Goal: Task Accomplishment & Management: Manage account settings

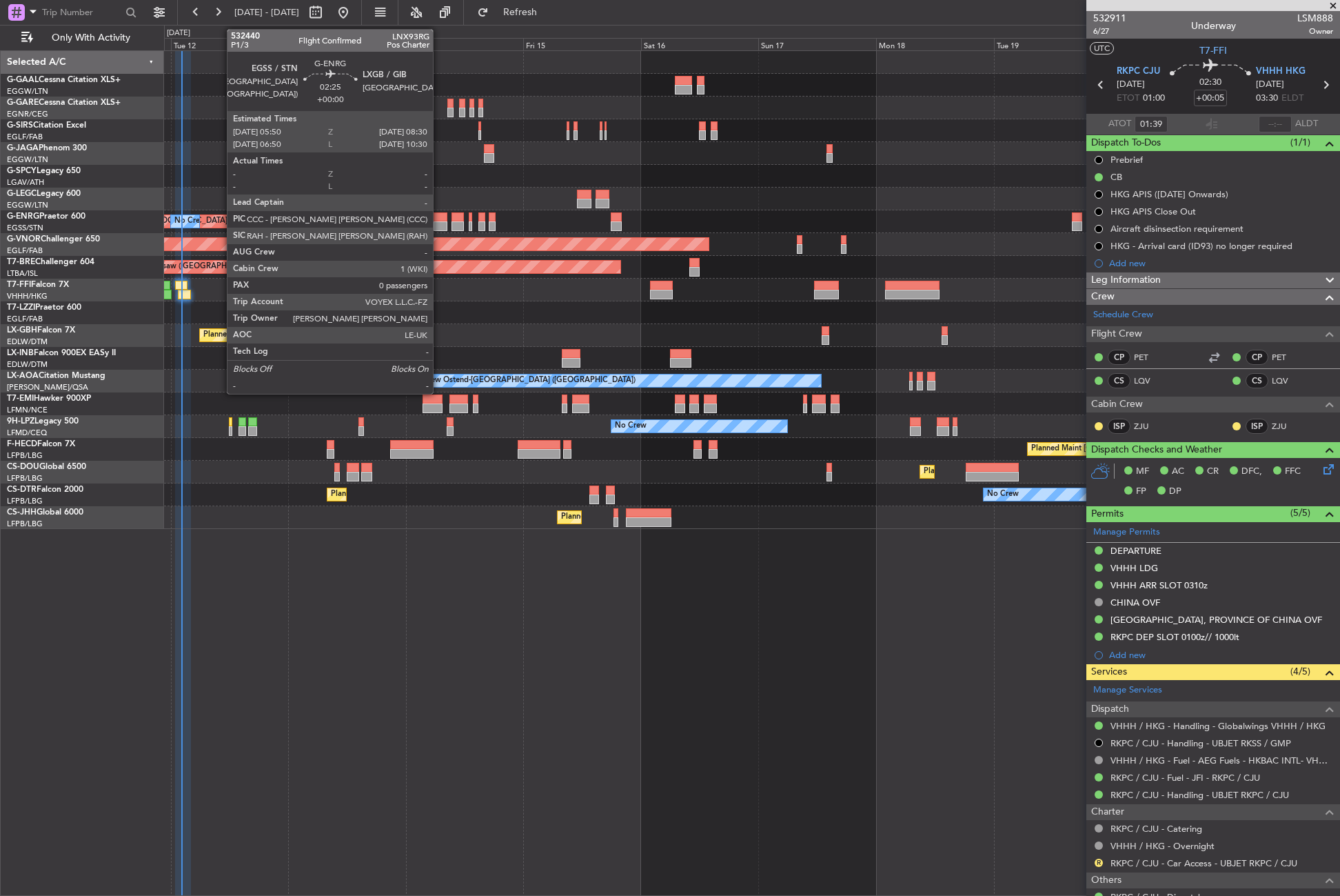
click at [439, 223] on div at bounding box center [440, 226] width 13 height 10
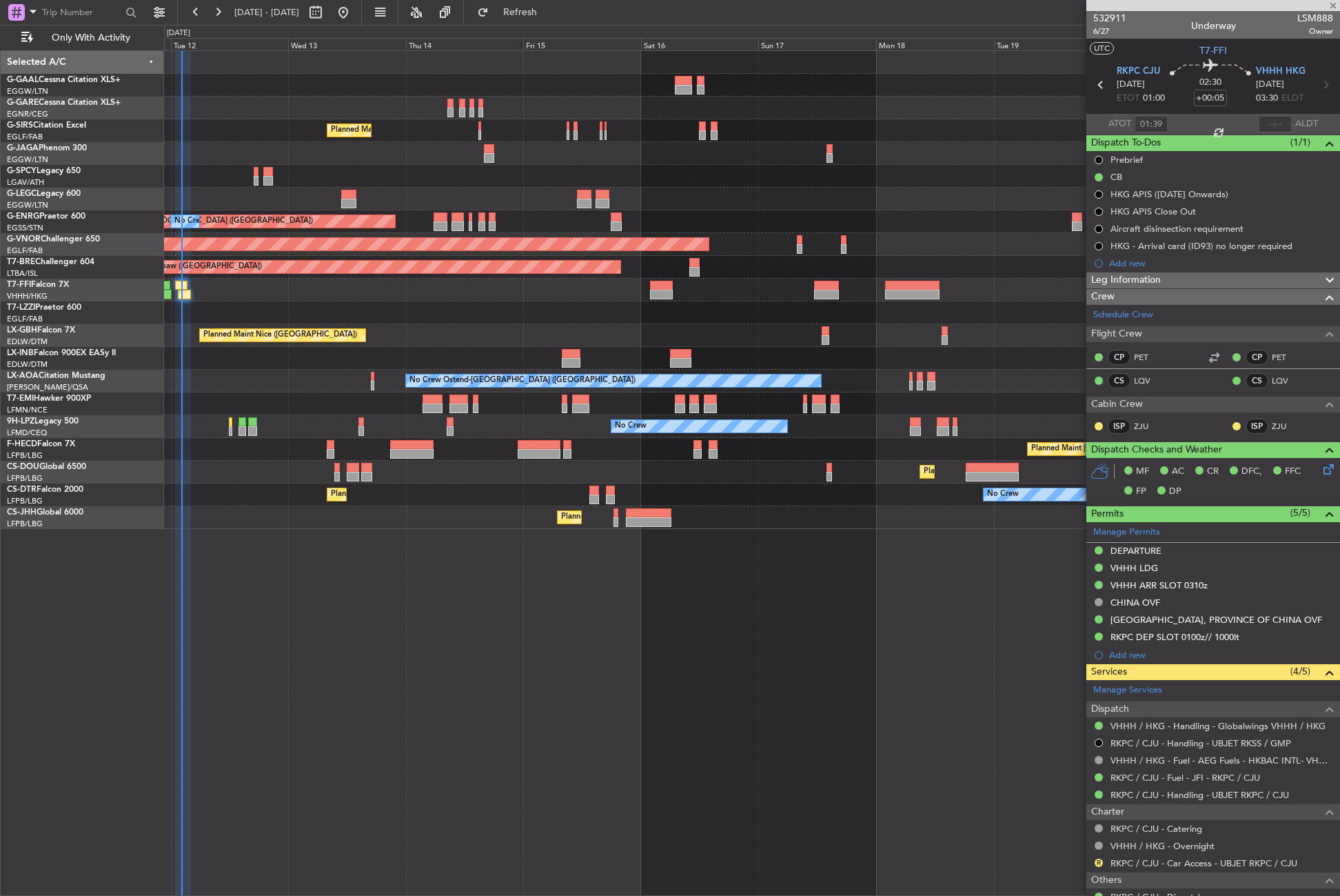
type input "0"
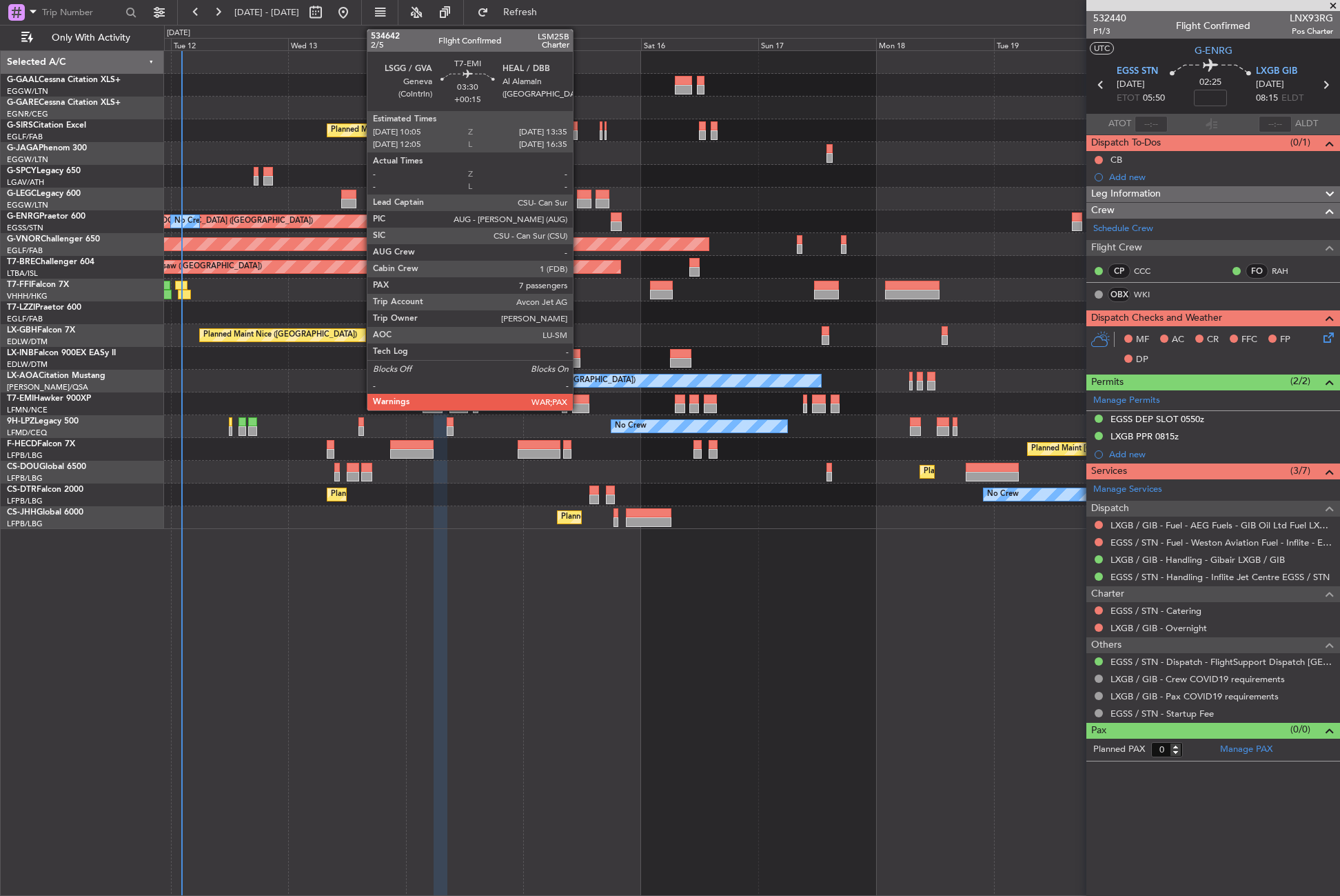
click at [579, 402] on div at bounding box center [581, 399] width 17 height 10
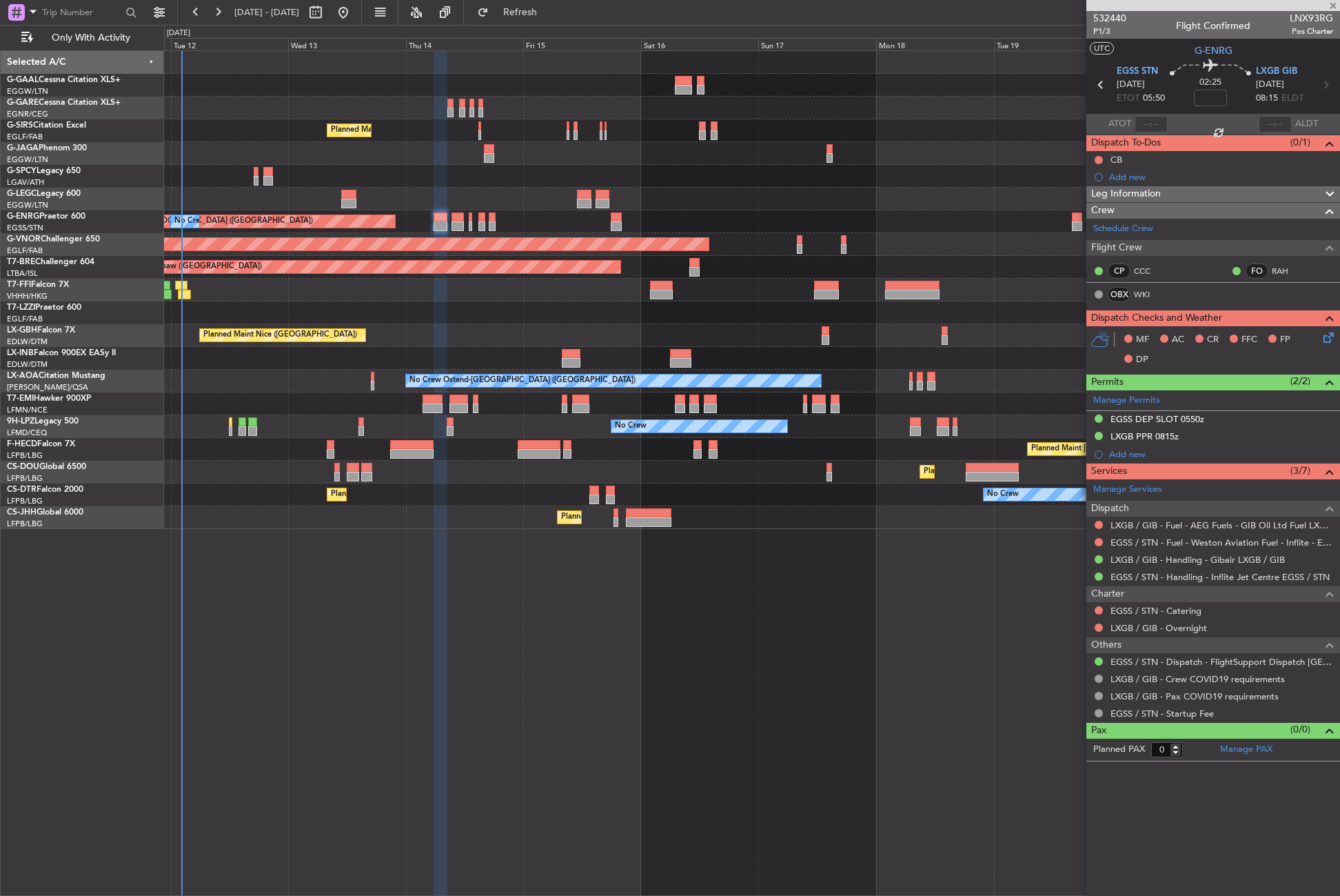
type input "+00:15"
type input "7"
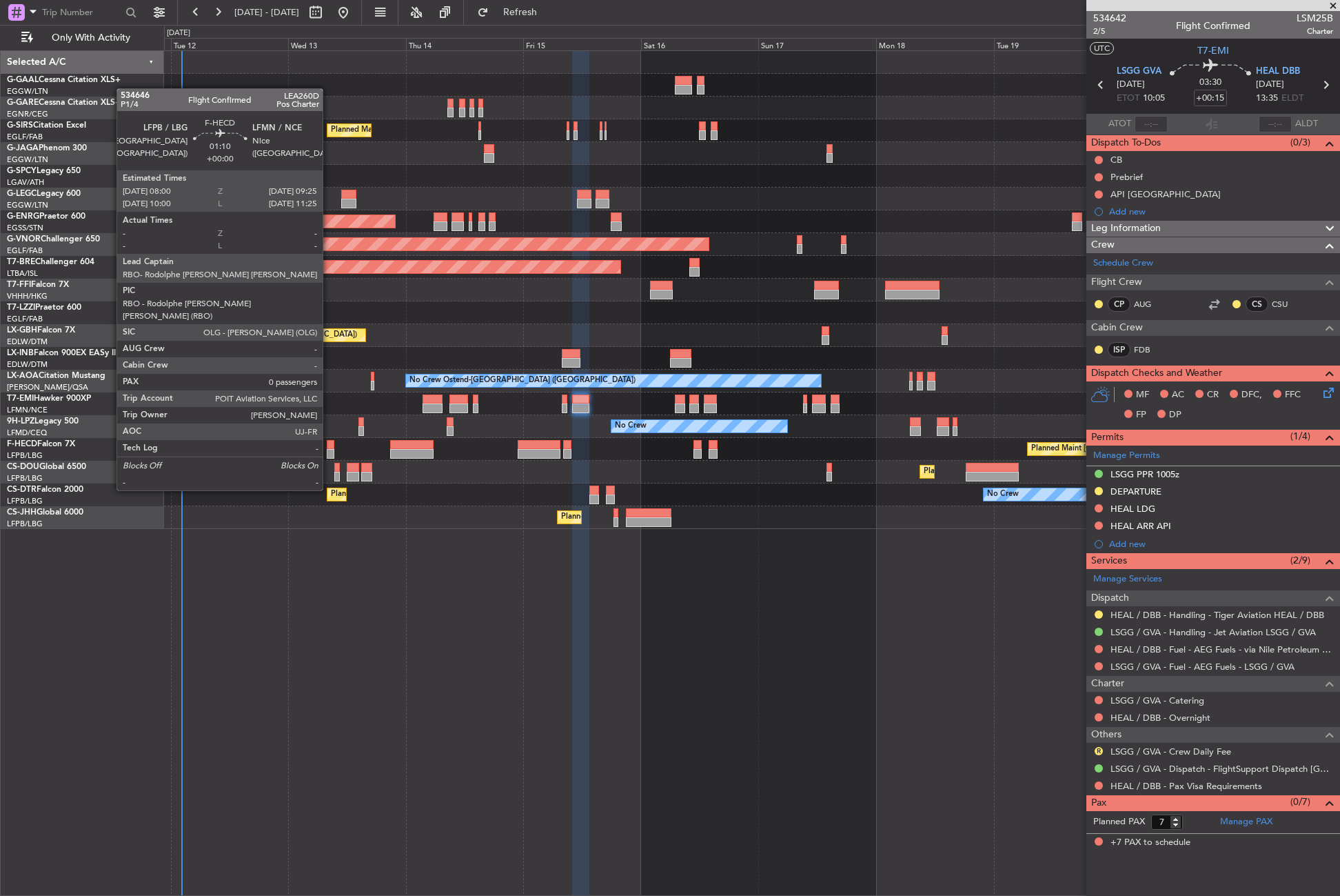
click at [328, 452] on div at bounding box center [330, 454] width 8 height 10
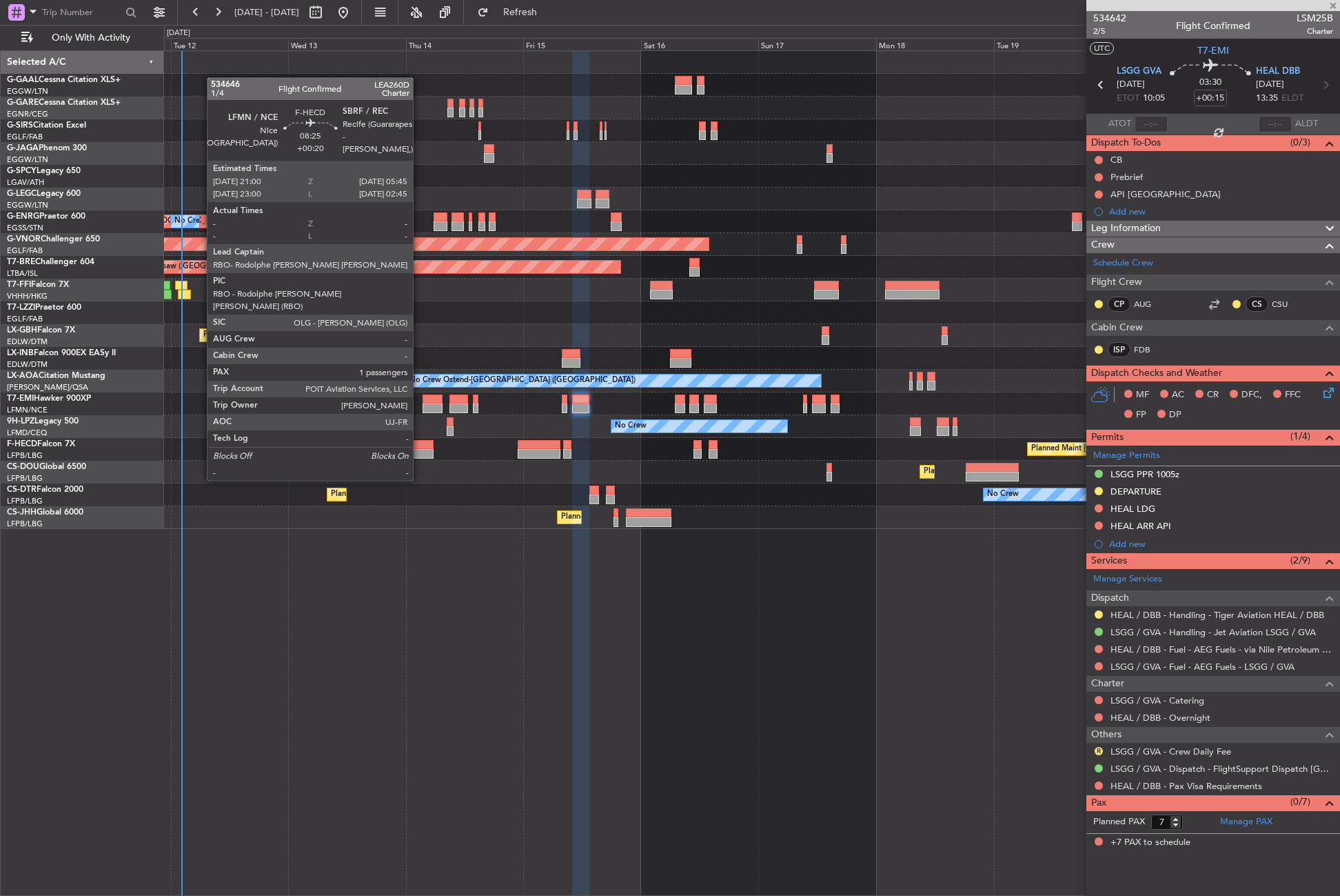
type input "0"
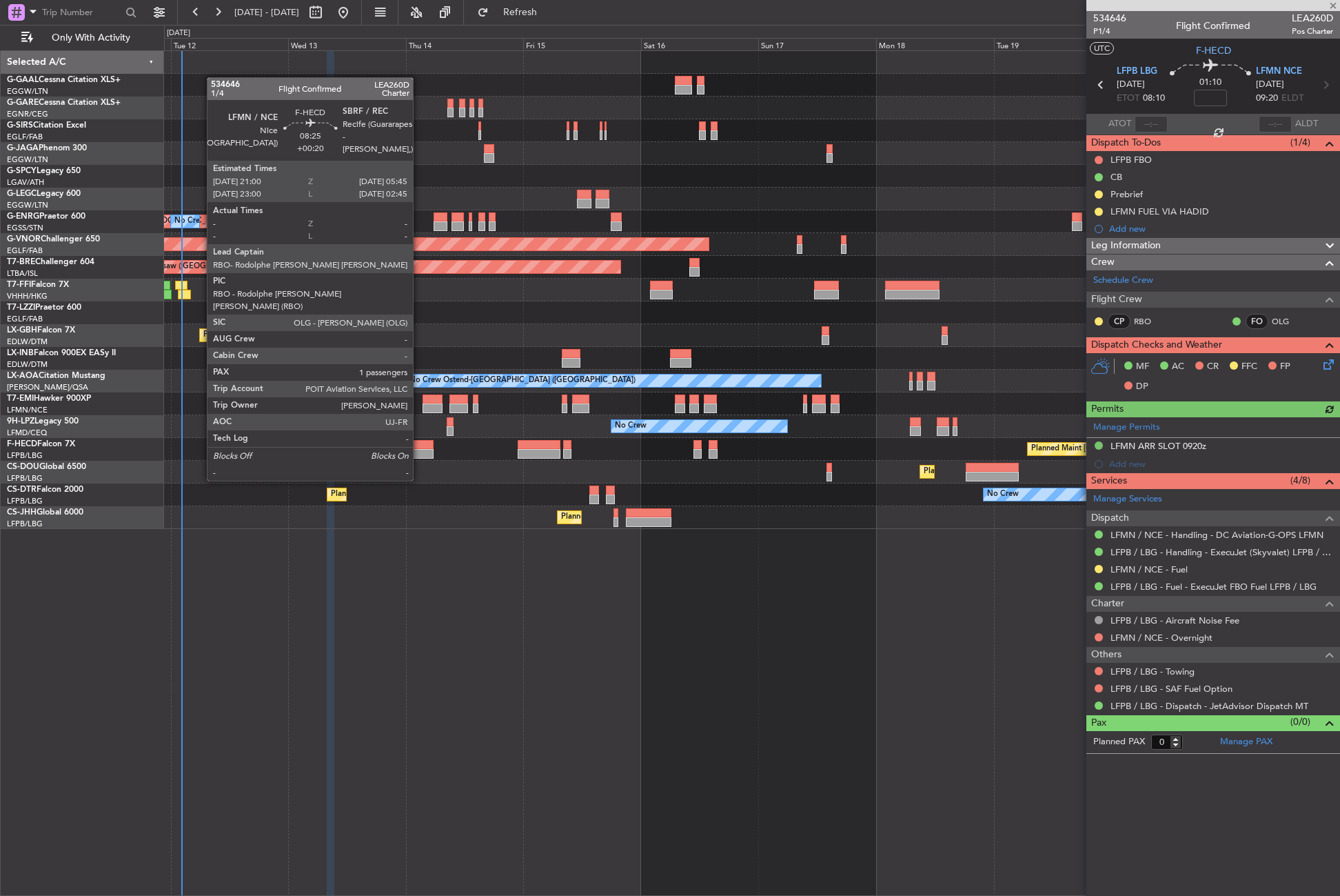
click at [419, 455] on div at bounding box center [411, 454] width 43 height 10
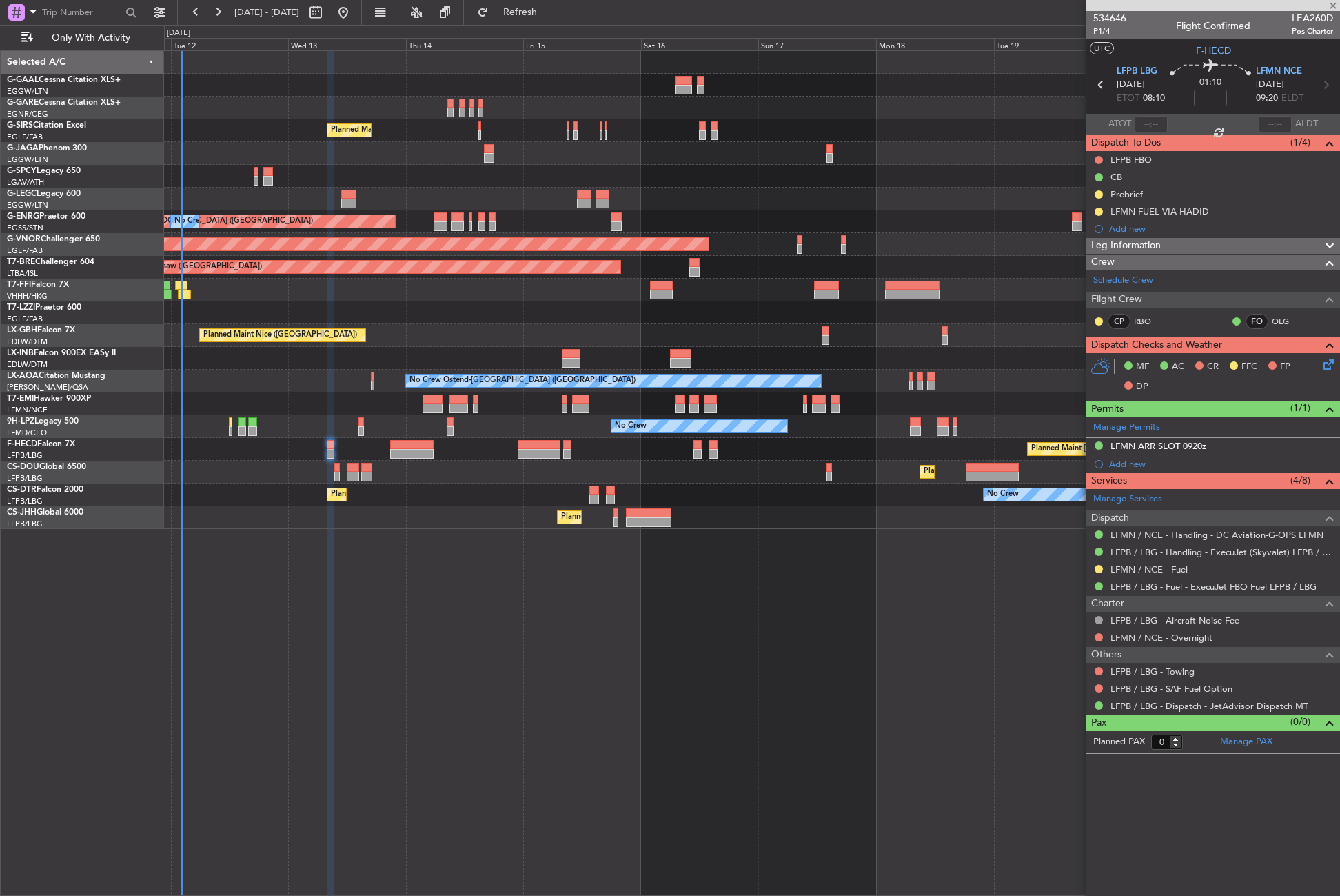
type input "+00:20"
type input "1"
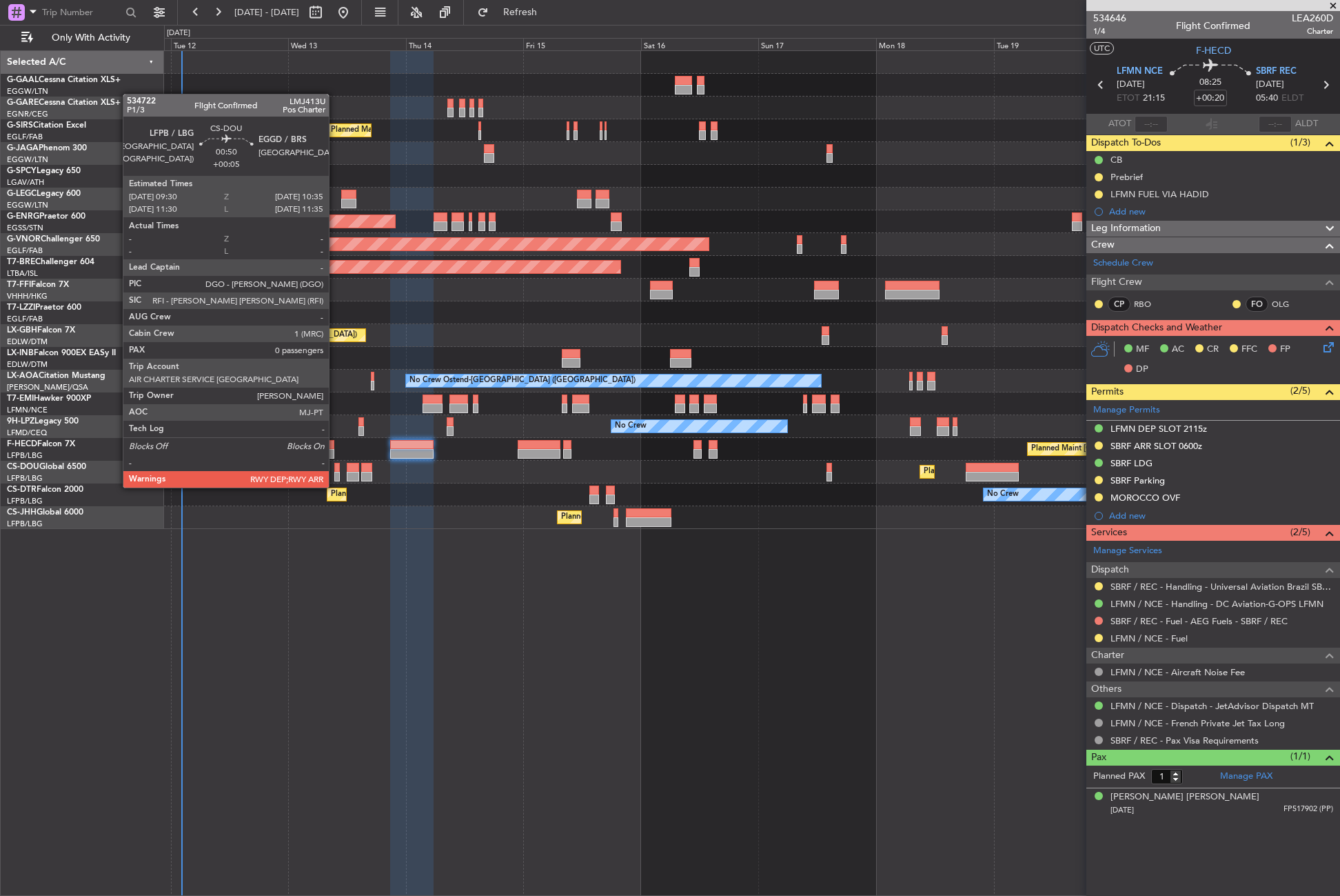
click at [335, 474] on div at bounding box center [337, 477] width 6 height 10
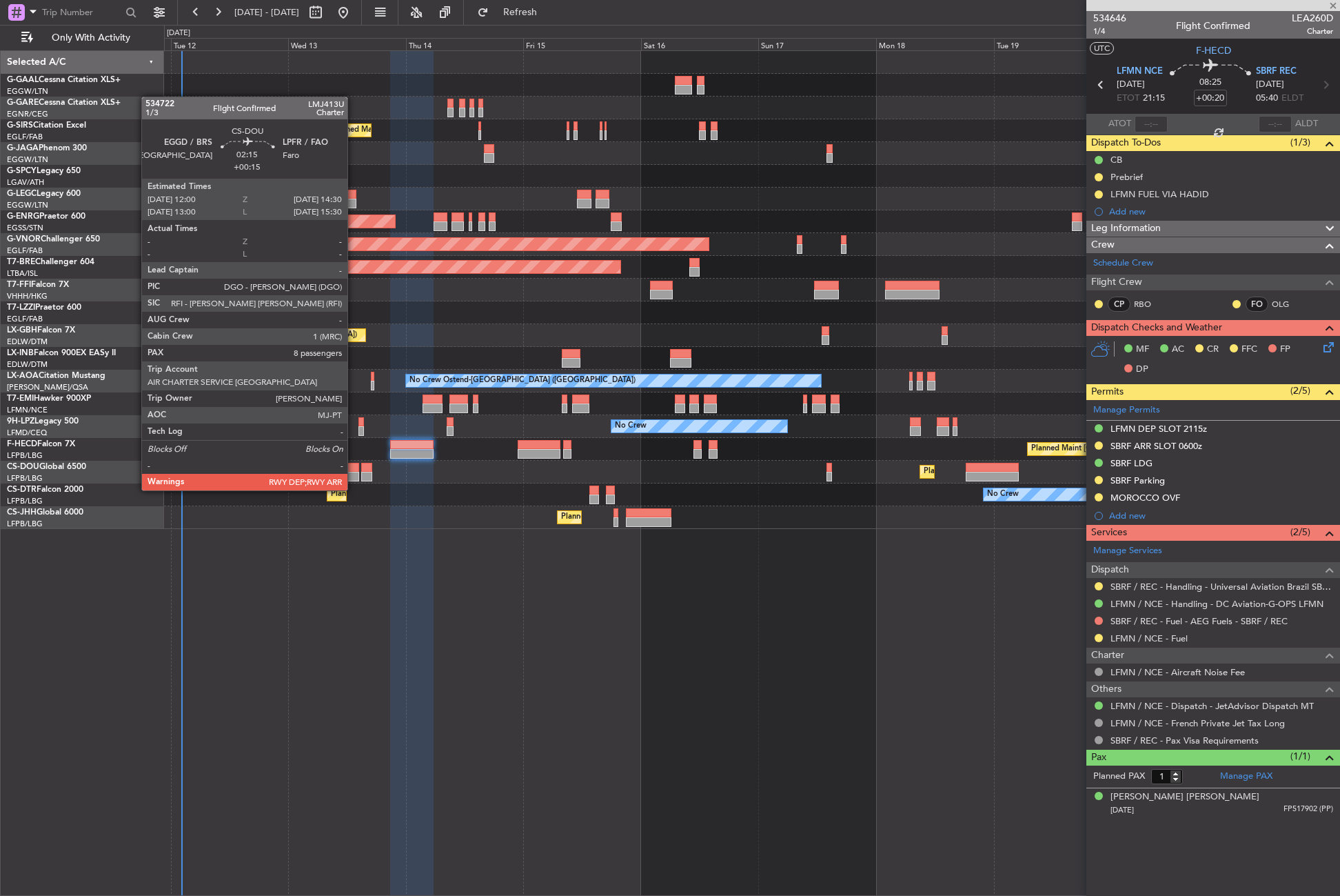
type input "+00:05"
type input "0"
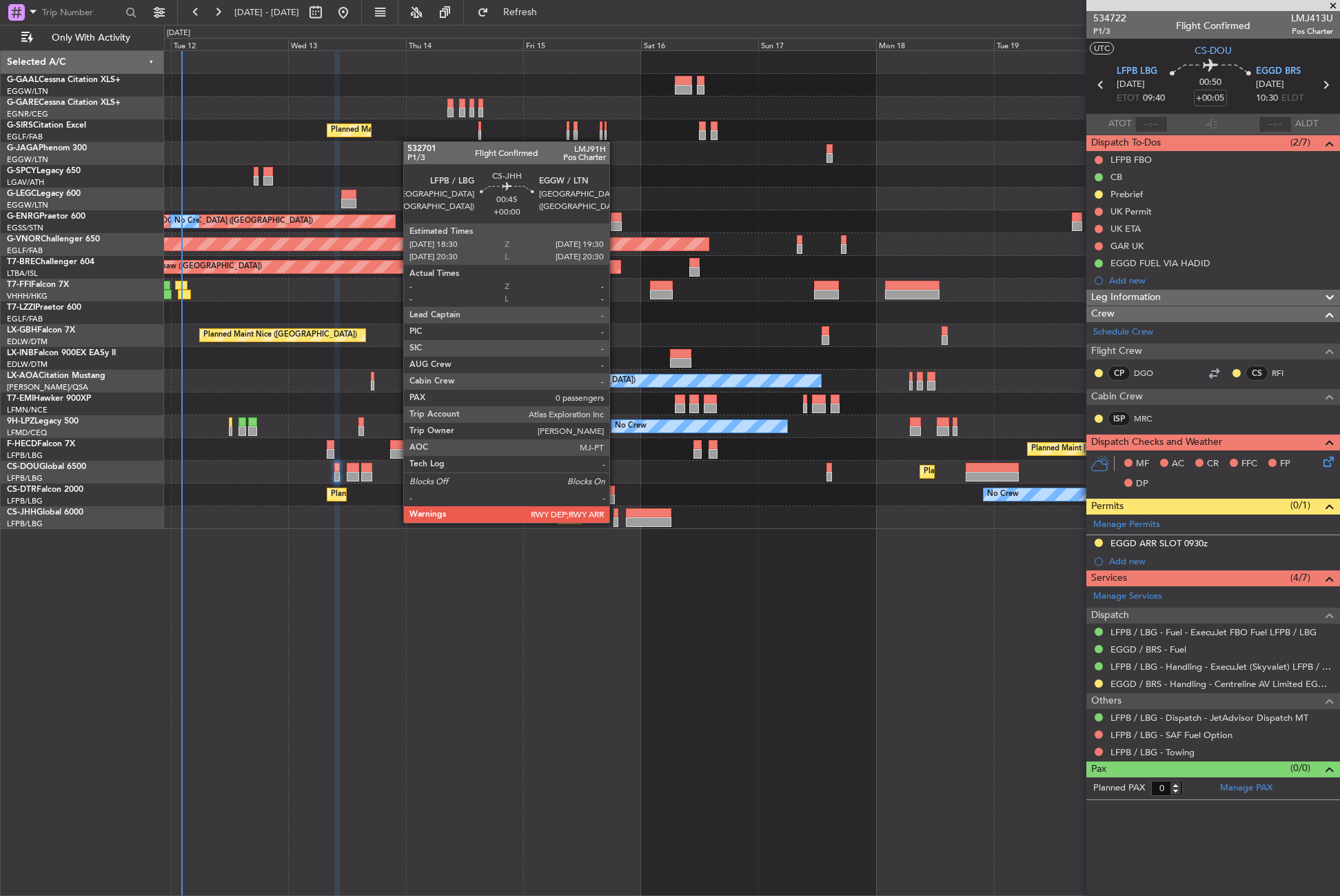
click at [616, 521] on div at bounding box center [617, 522] width 6 height 10
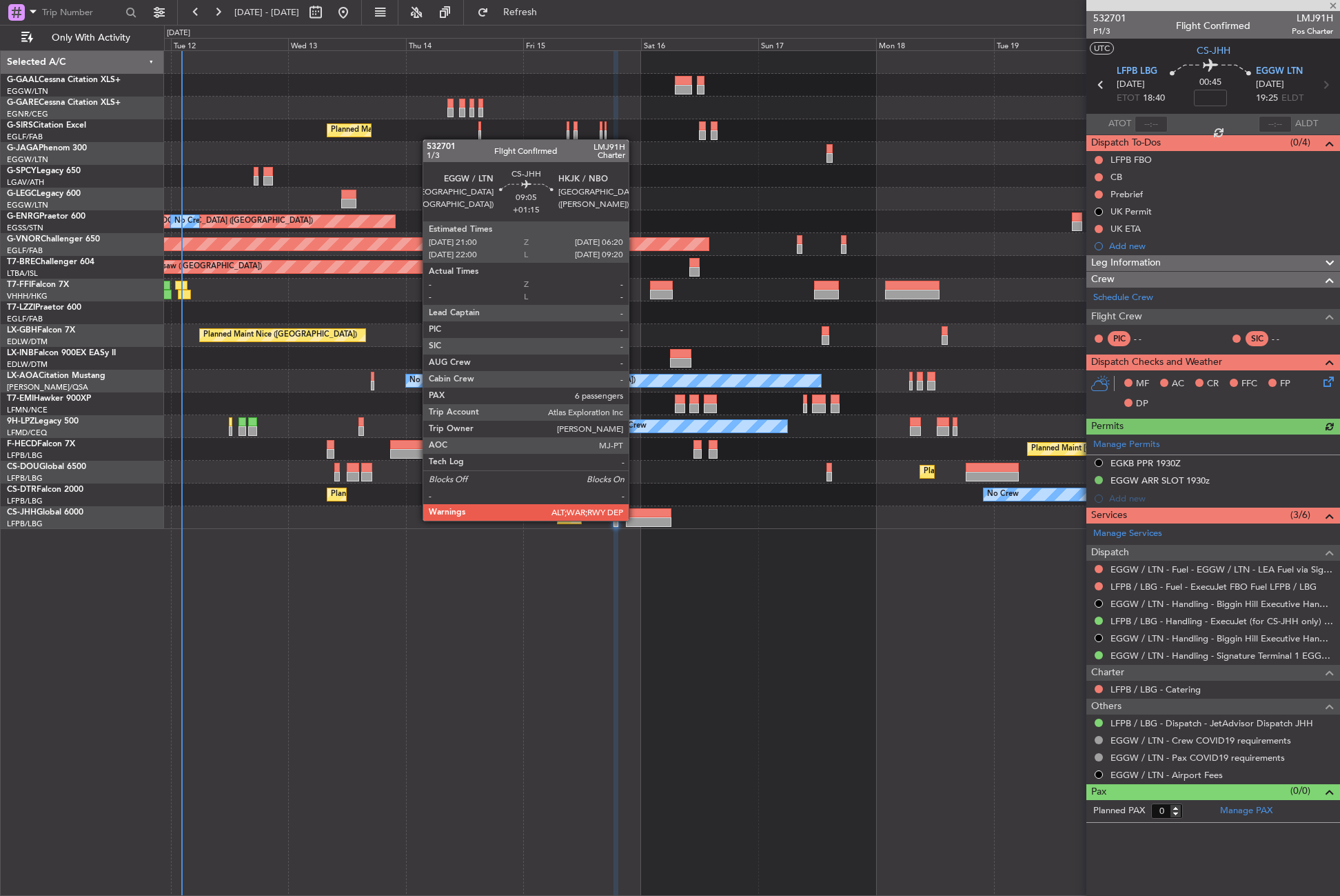
click at [635, 519] on div at bounding box center [649, 522] width 46 height 10
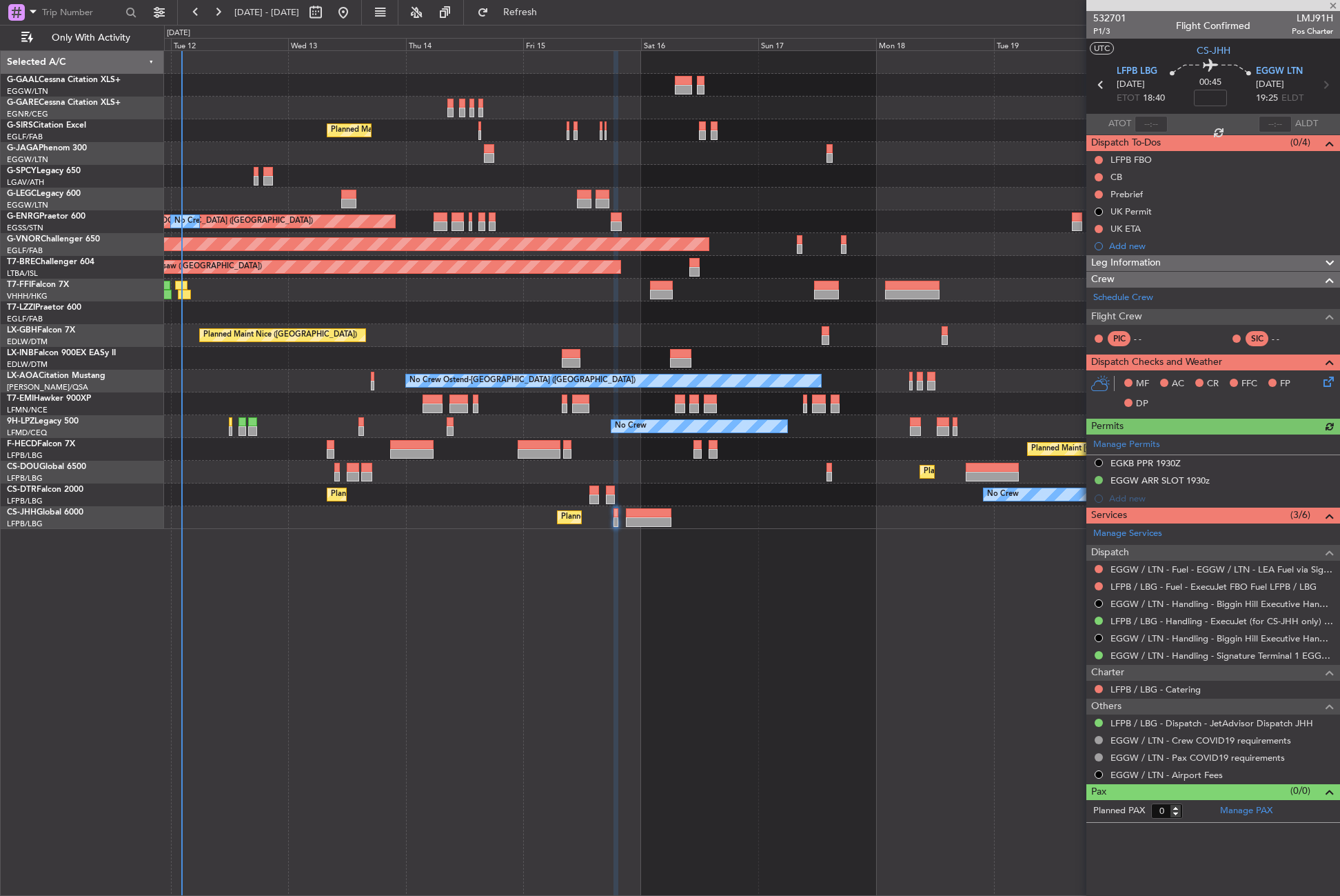
type input "+01:15"
type input "6"
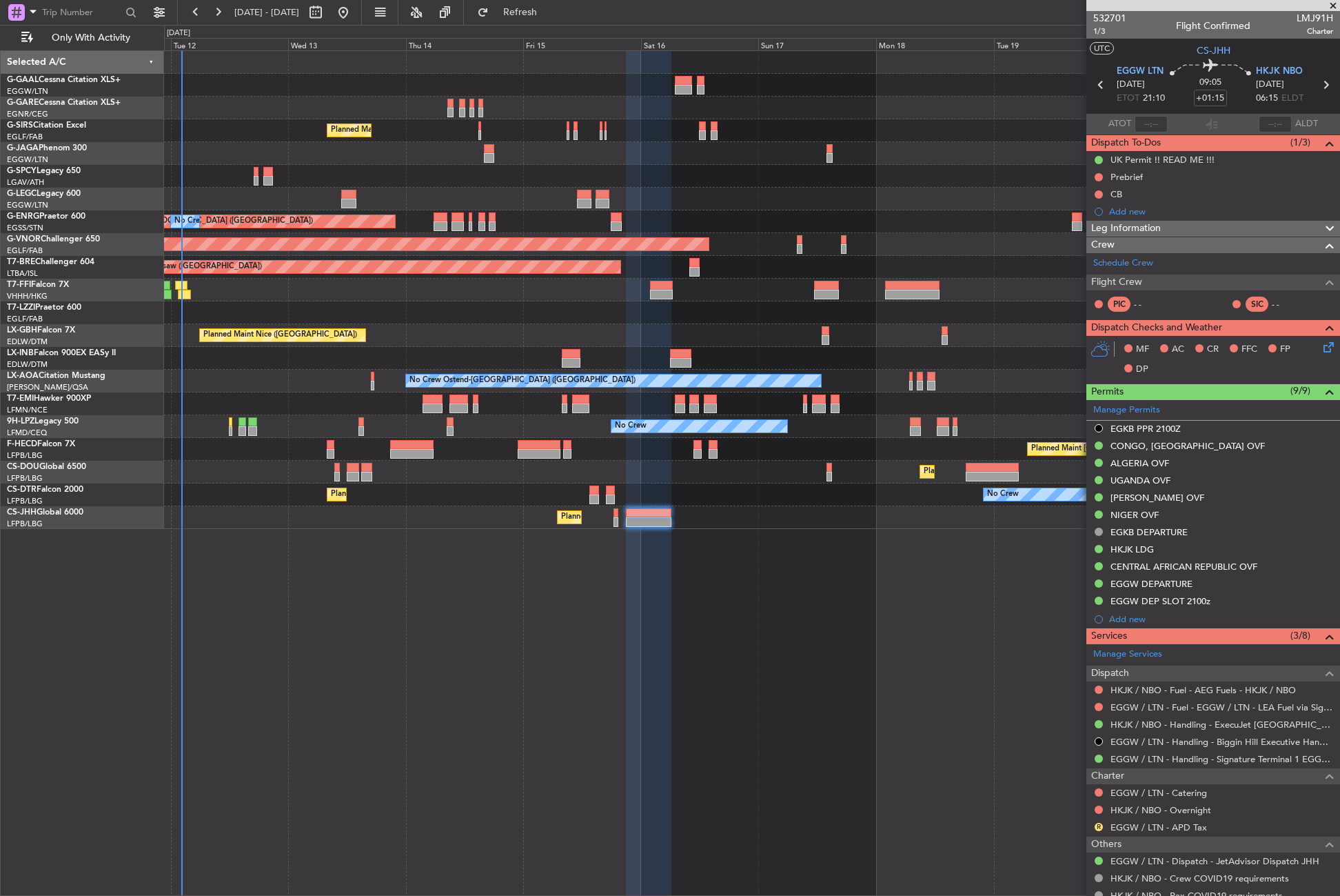
click at [452, 589] on div "Planned Maint [GEOGRAPHIC_DATA] ([GEOGRAPHIC_DATA]) A/C Unavailable [GEOGRAPHIC…" at bounding box center [751, 472] width 1176 height 845
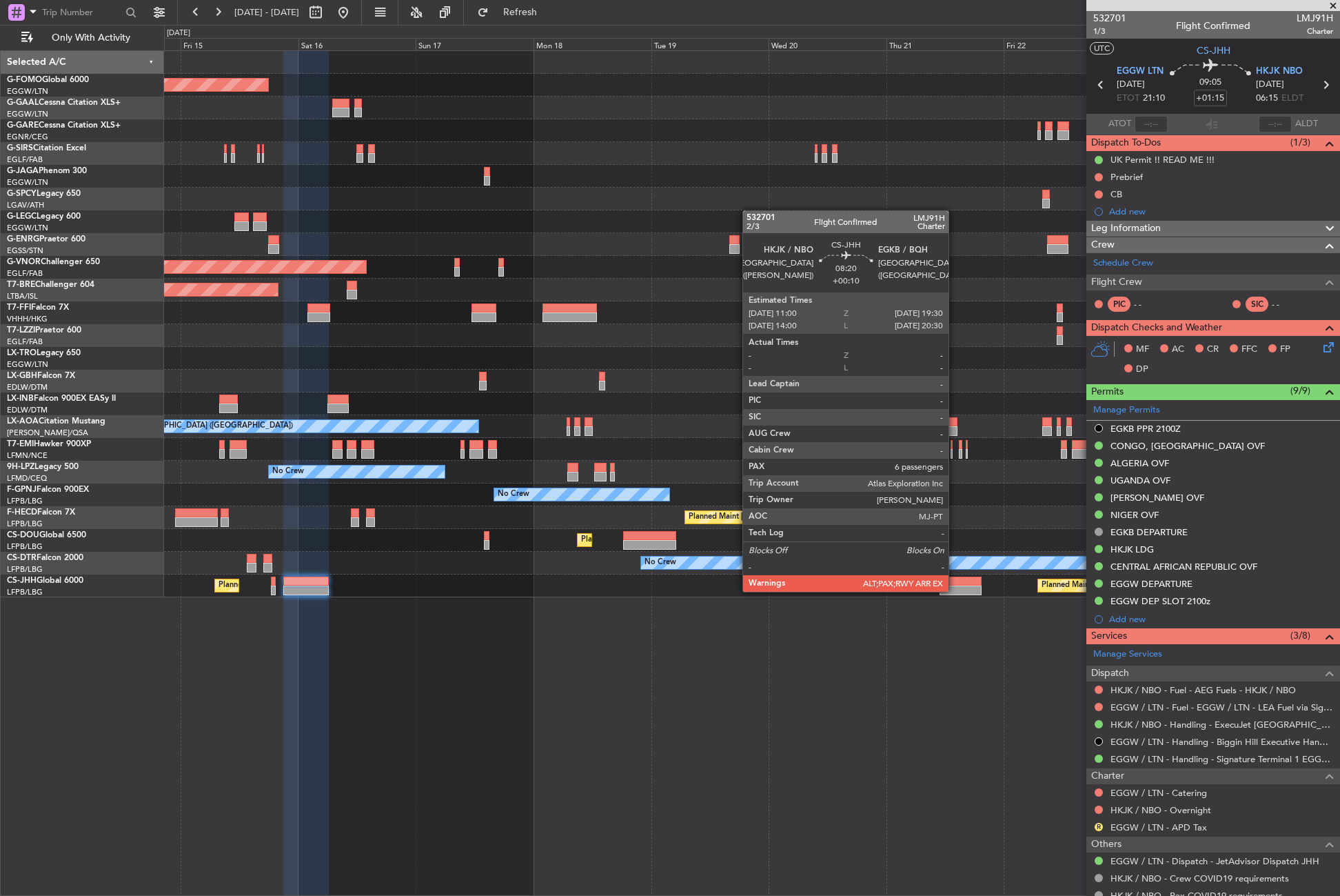
click at [955, 591] on div at bounding box center [960, 591] width 42 height 10
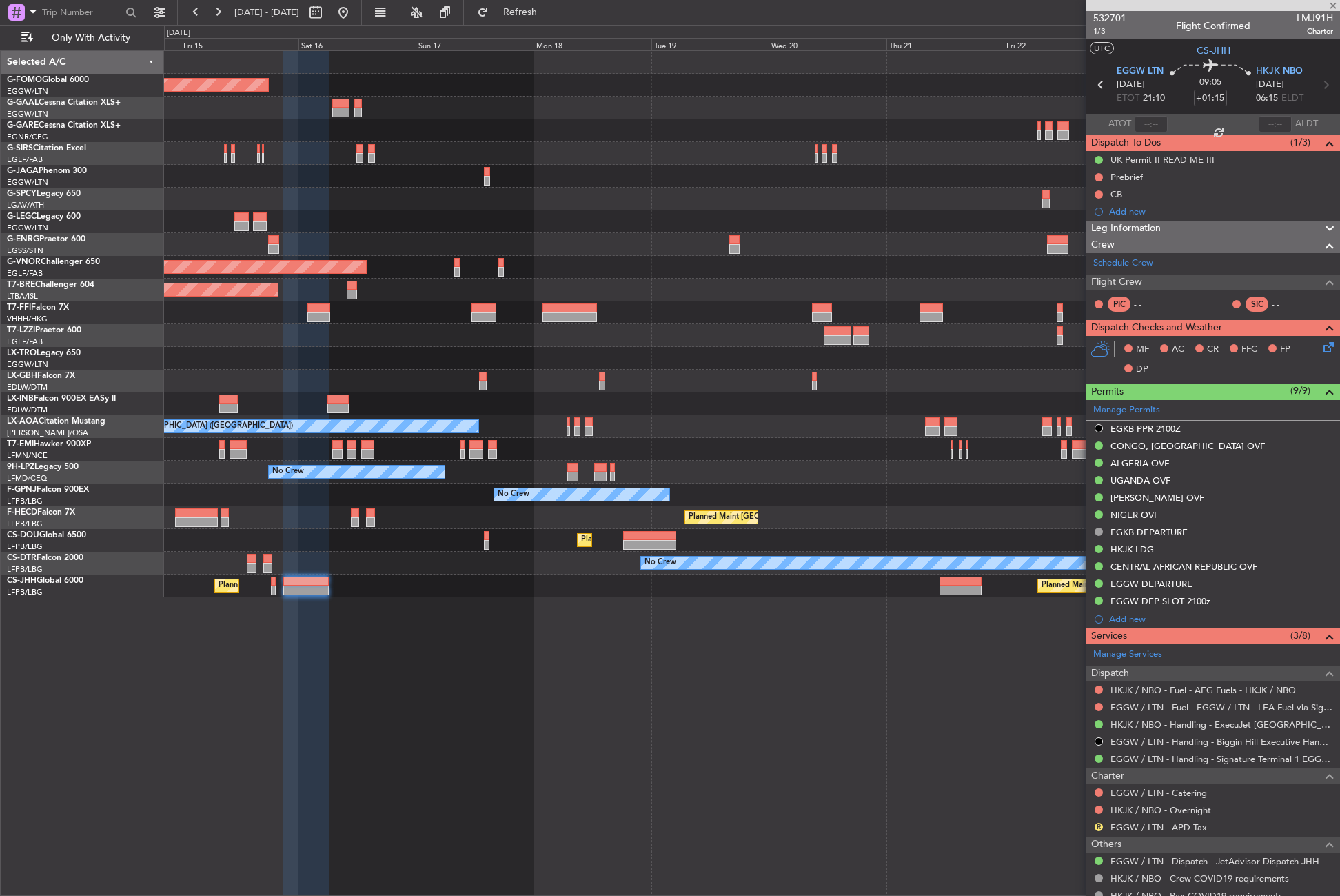
type input "+00:10"
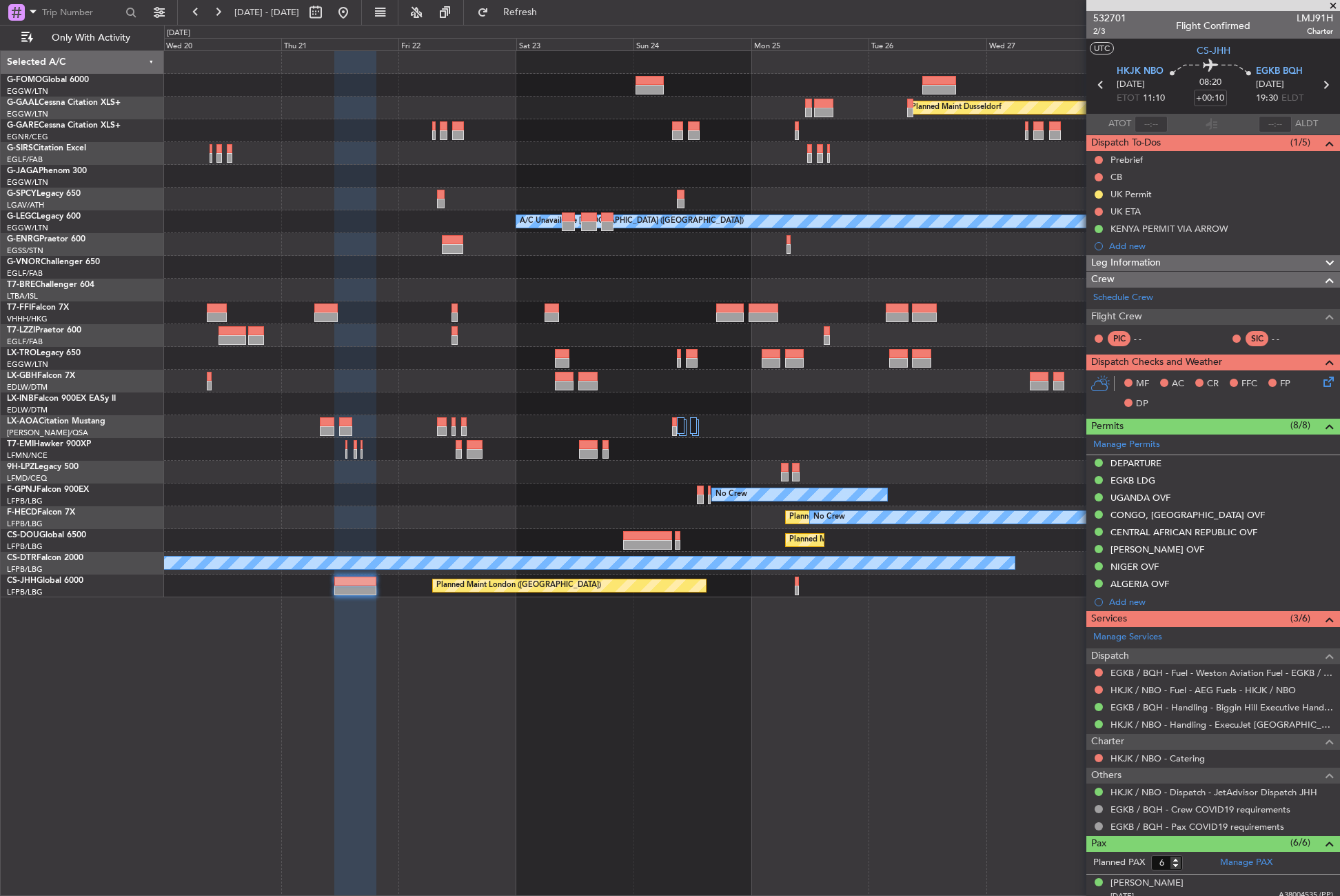
click at [395, 652] on div "Planned Maint Dusseldorf A/C Unavailable [GEOGRAPHIC_DATA] ([GEOGRAPHIC_DATA]) …" at bounding box center [751, 472] width 1176 height 845
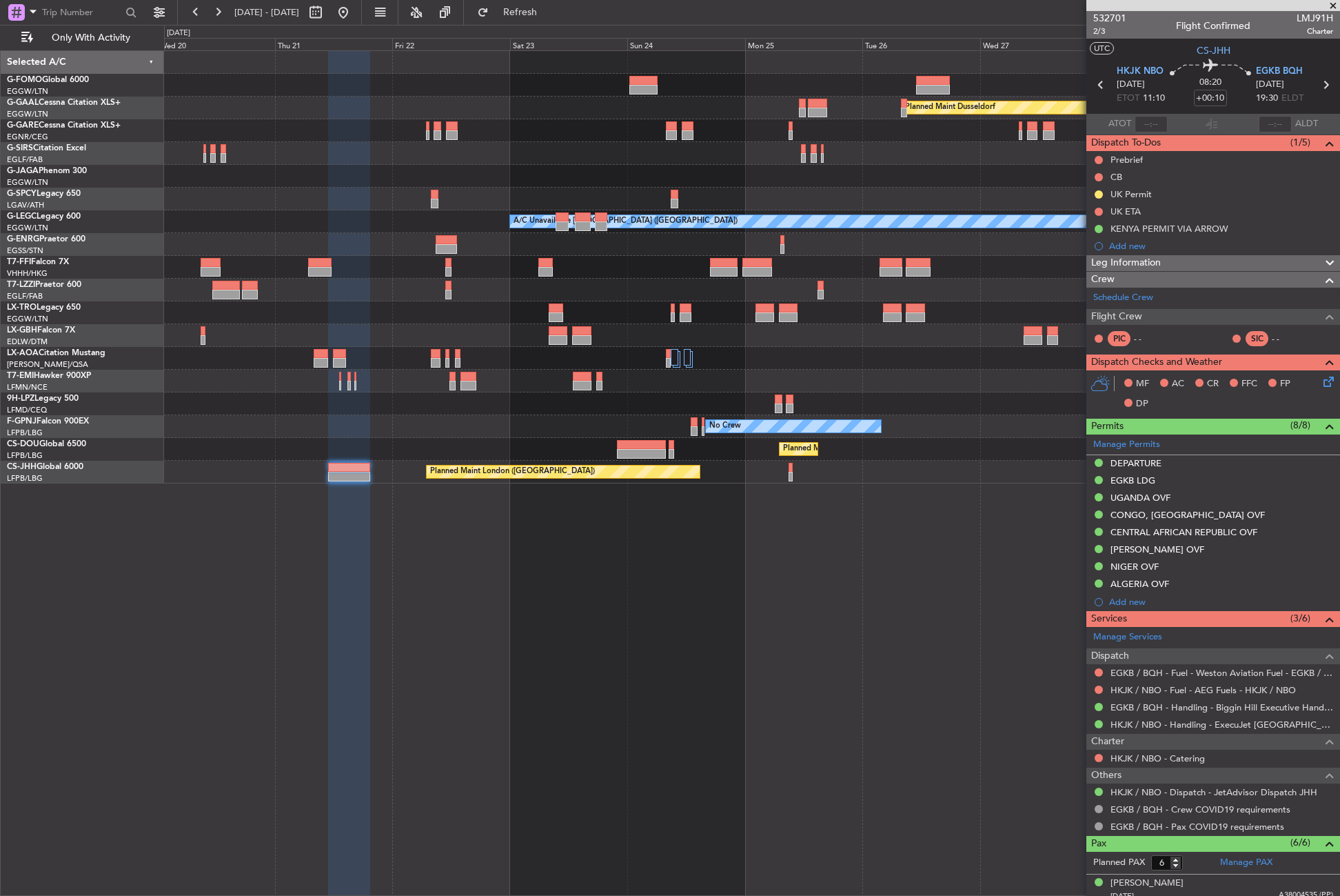
click at [916, 619] on div "Planned Maint Dusseldorf A/C Unavailable [GEOGRAPHIC_DATA] ([GEOGRAPHIC_DATA]) …" at bounding box center [751, 472] width 1176 height 845
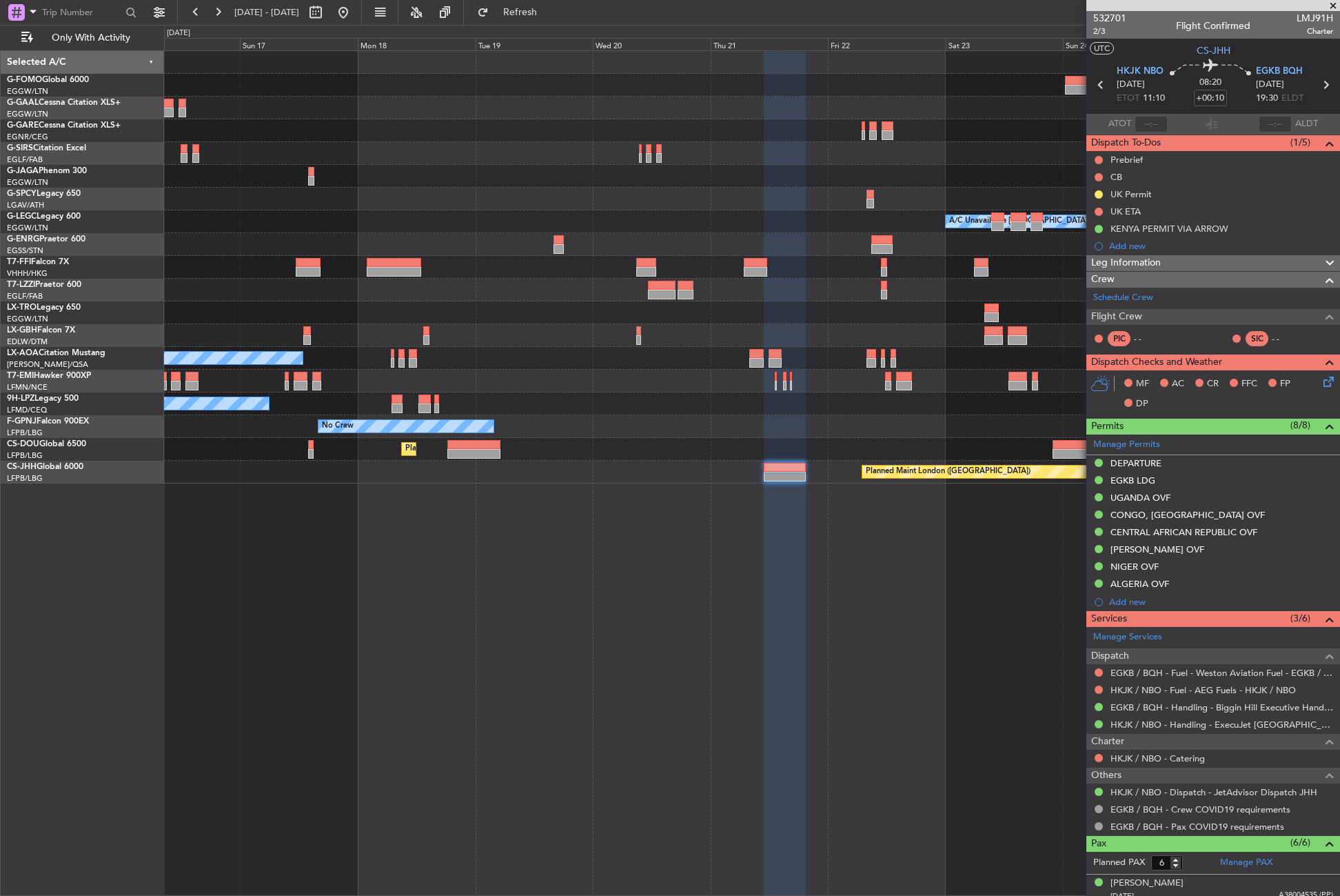
click at [675, 631] on div "Planned Maint Windsor Locks ([PERSON_NAME] Intl) Planned [GEOGRAPHIC_DATA] A/C …" at bounding box center [751, 472] width 1176 height 845
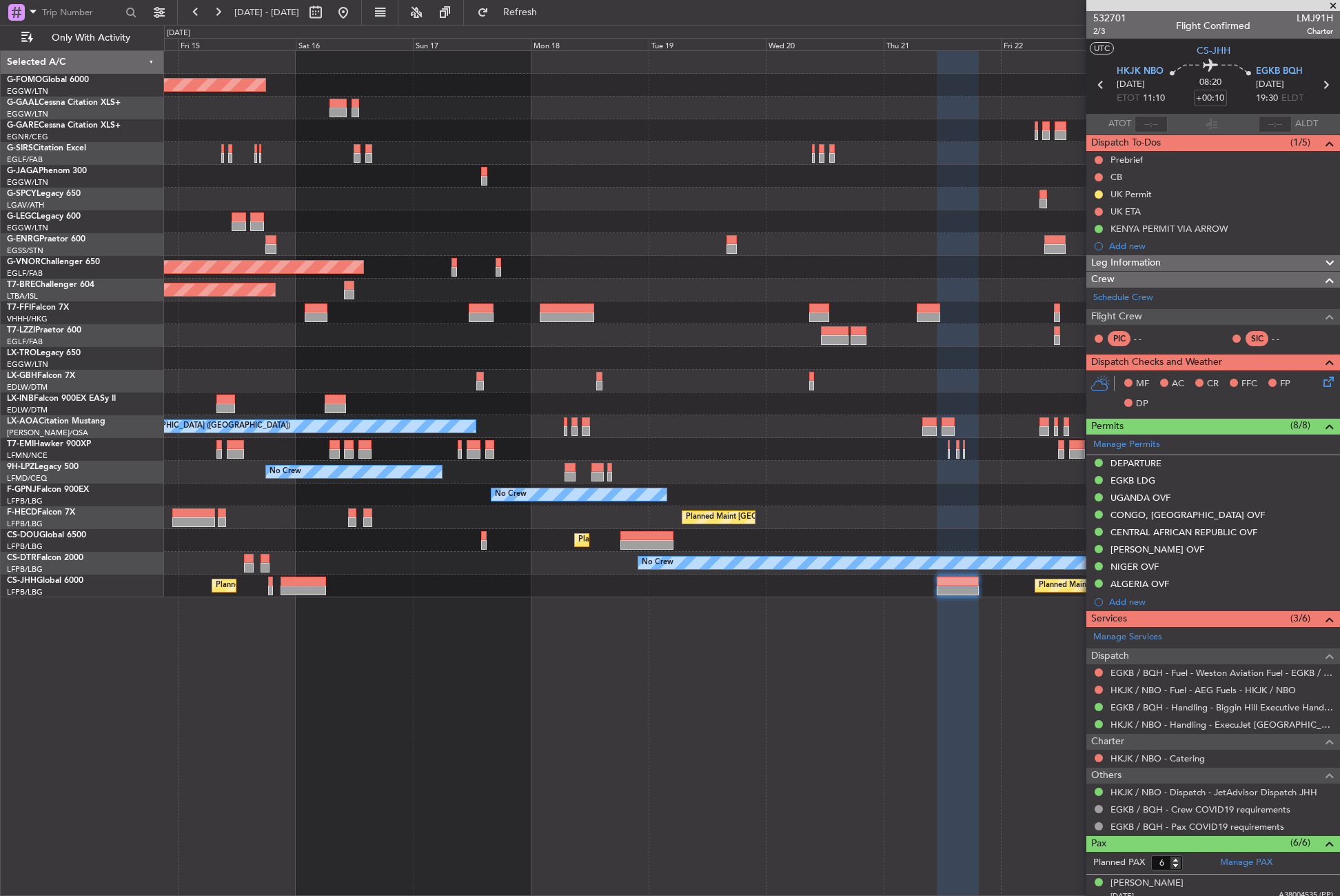
click at [771, 739] on div "Planned Maint Windsor Locks ([PERSON_NAME] Intl) Planned [GEOGRAPHIC_DATA] Plan…" at bounding box center [751, 472] width 1176 height 845
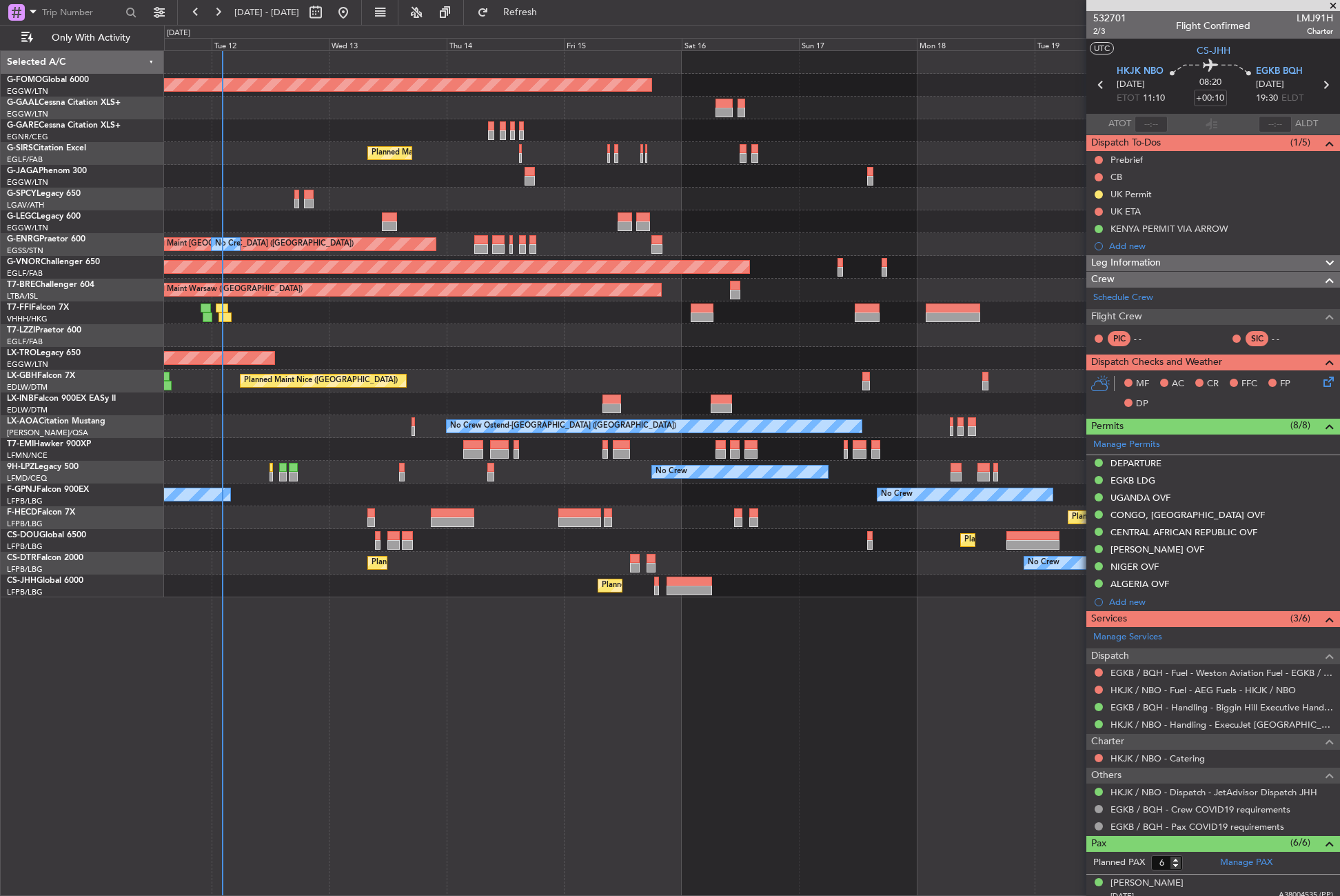
click at [579, 753] on div "Planned Maint Windsor Locks ([PERSON_NAME] Intl) No Crew Planned Maint [GEOGRAP…" at bounding box center [751, 472] width 1176 height 845
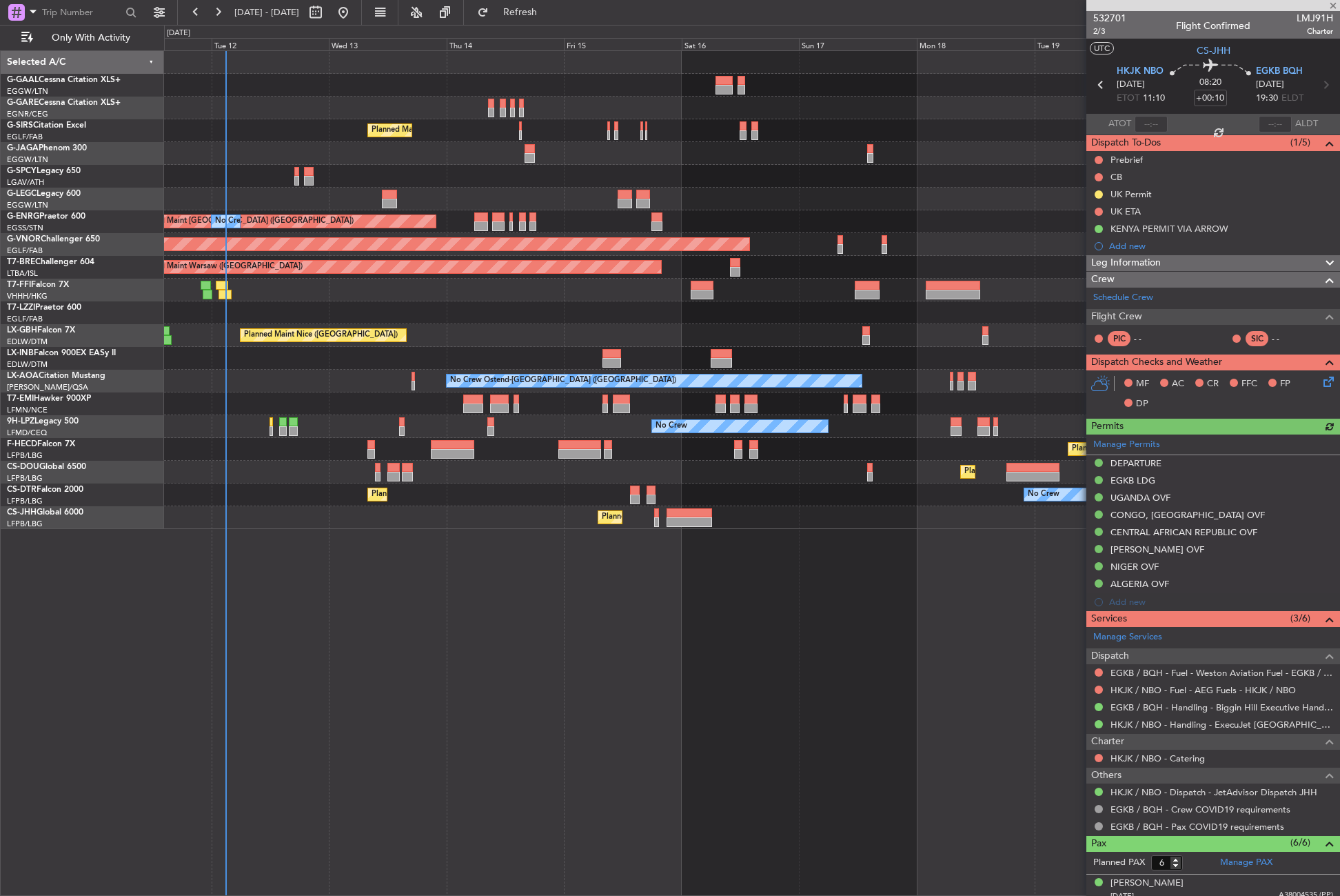
click at [355, 622] on div "No Crew Planned Maint [GEOGRAPHIC_DATA] ([GEOGRAPHIC_DATA]) A/C Unavailable [GE…" at bounding box center [751, 472] width 1176 height 845
click at [347, 569] on div "No Crew Planned Maint [GEOGRAPHIC_DATA] ([GEOGRAPHIC_DATA]) A/C Unavailable [GE…" at bounding box center [751, 472] width 1176 height 845
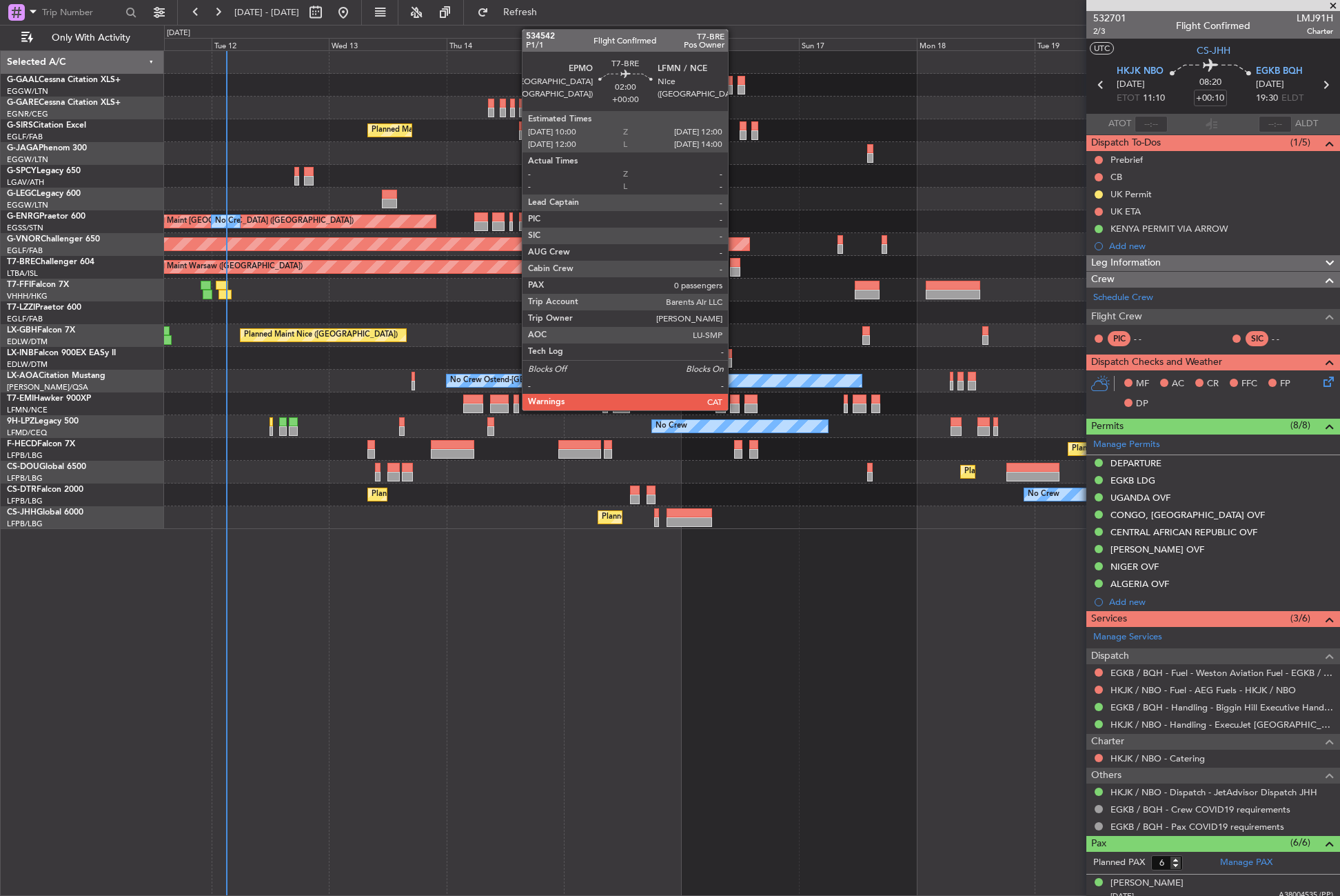
click at [734, 270] on div at bounding box center [735, 272] width 11 height 10
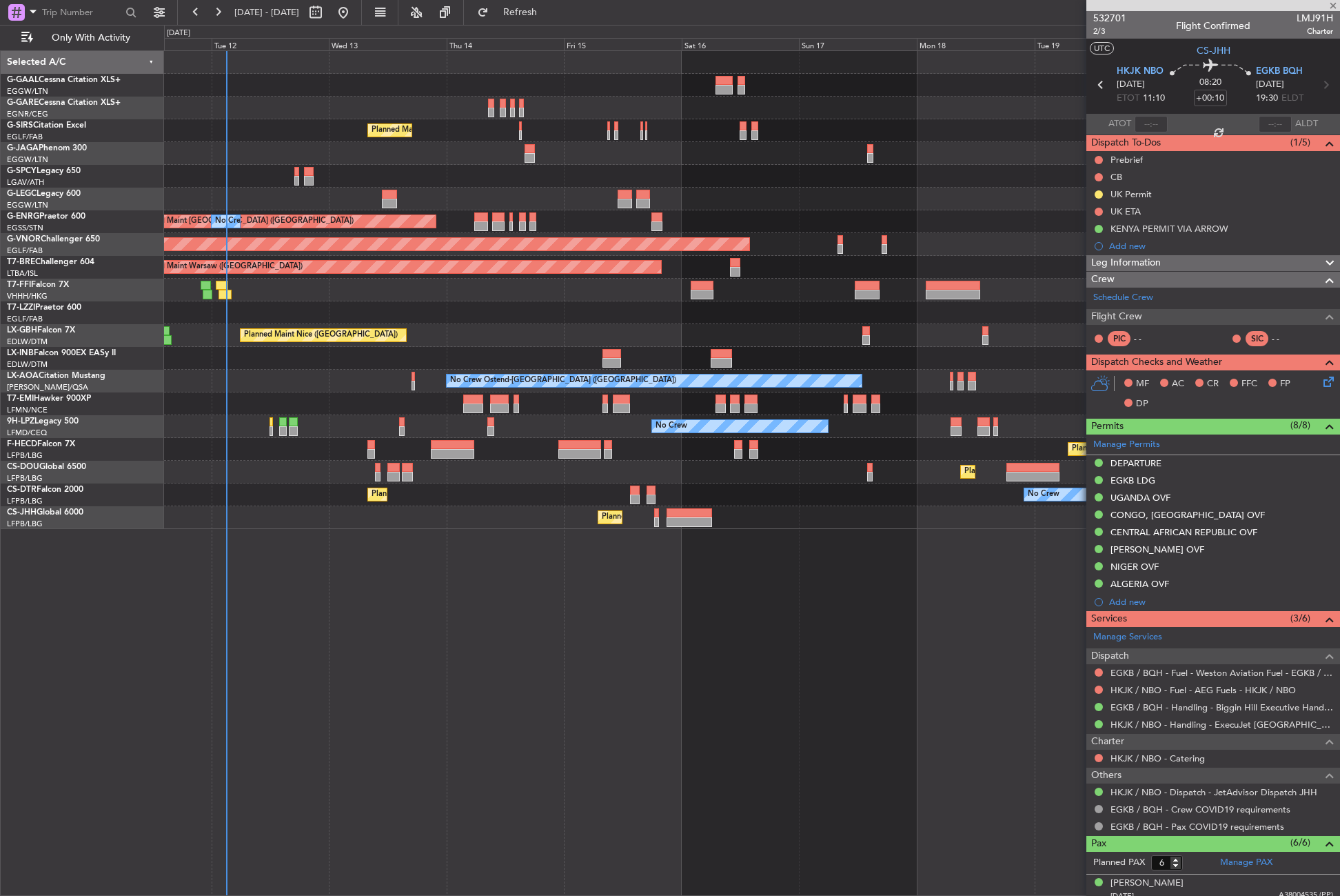
type input "0"
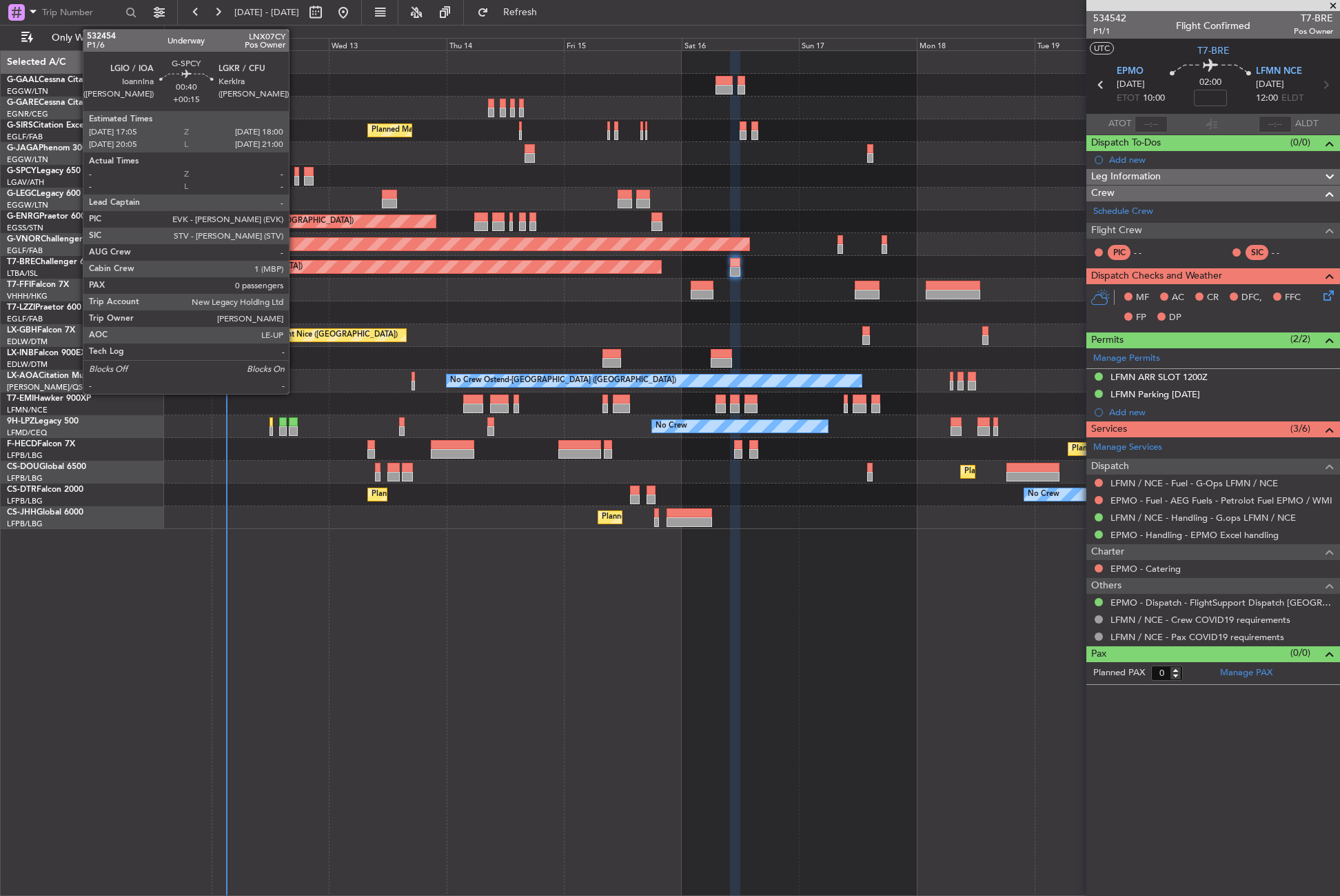
click at [295, 175] on div at bounding box center [297, 171] width 5 height 10
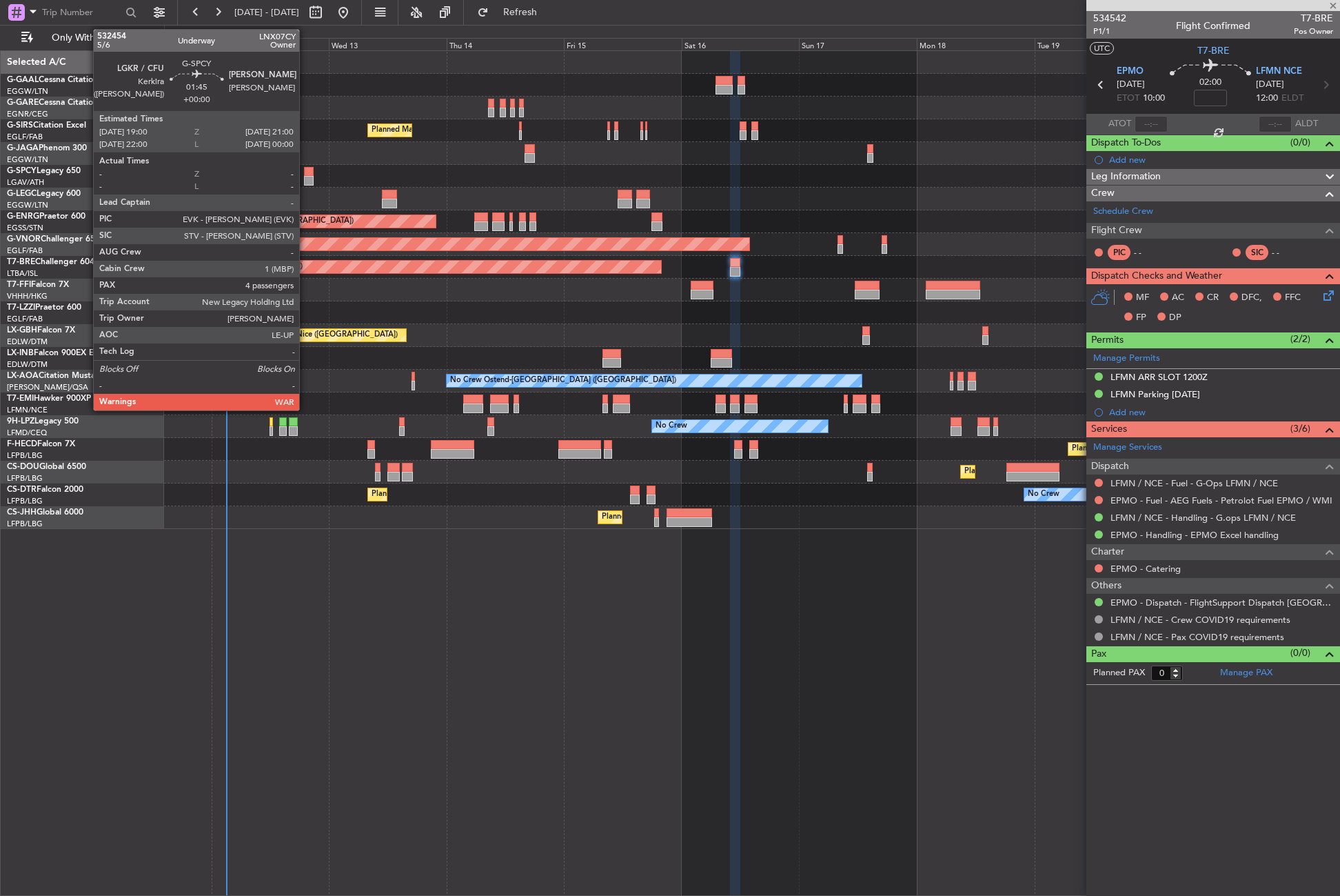
type input "+00:15"
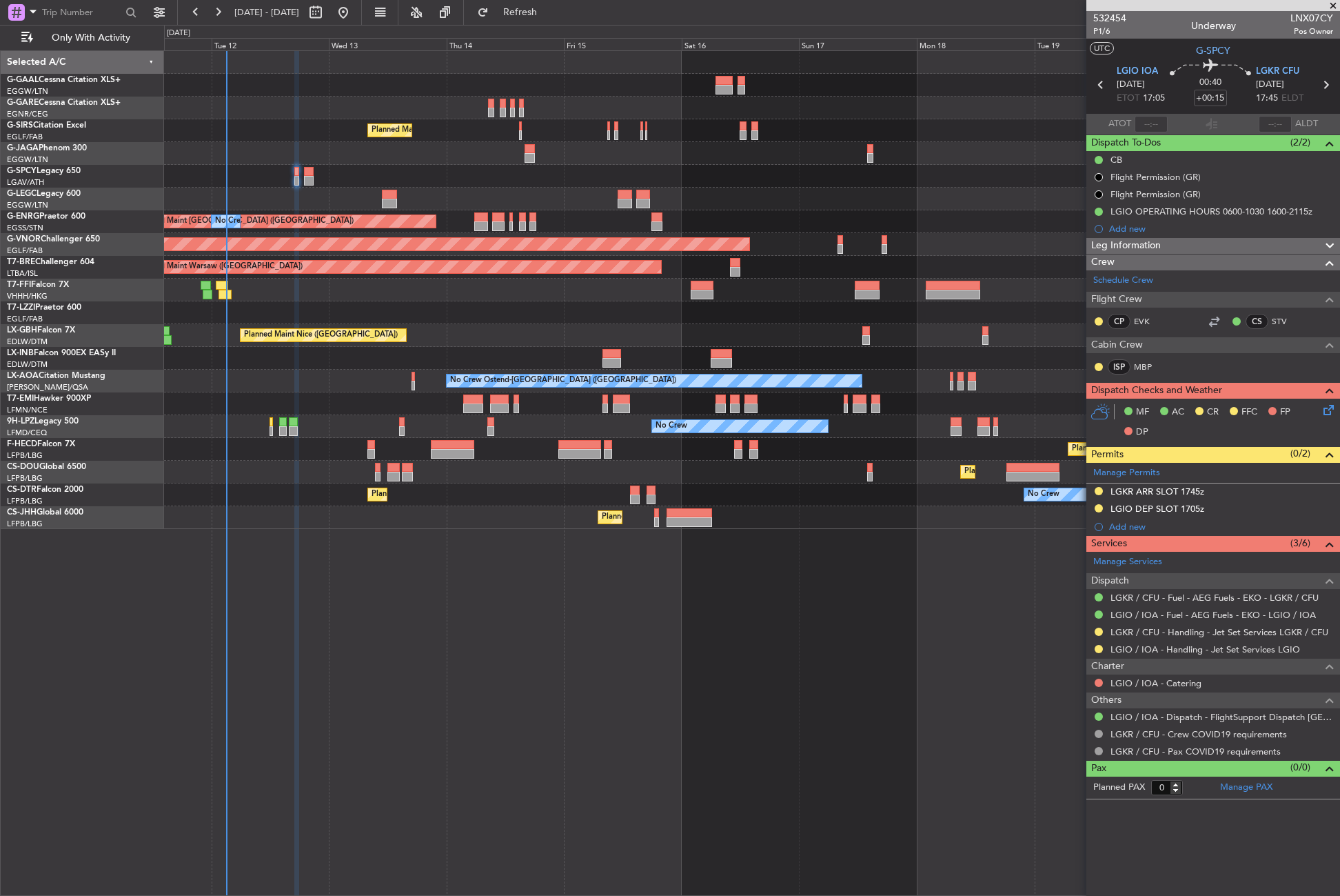
click at [312, 180] on div at bounding box center [309, 180] width 11 height 10
type input "4"
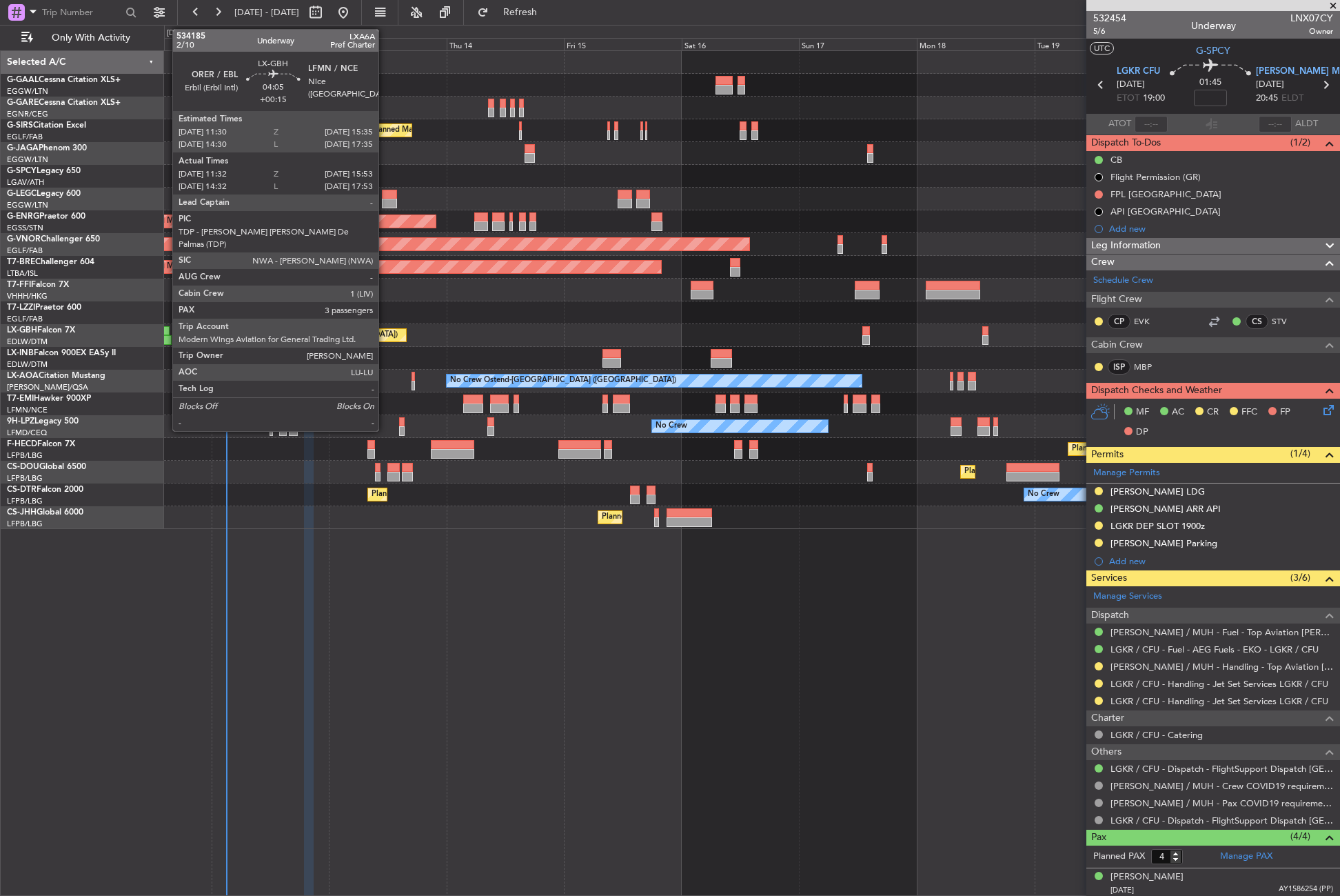
click at [166, 340] on div at bounding box center [160, 340] width 21 height 10
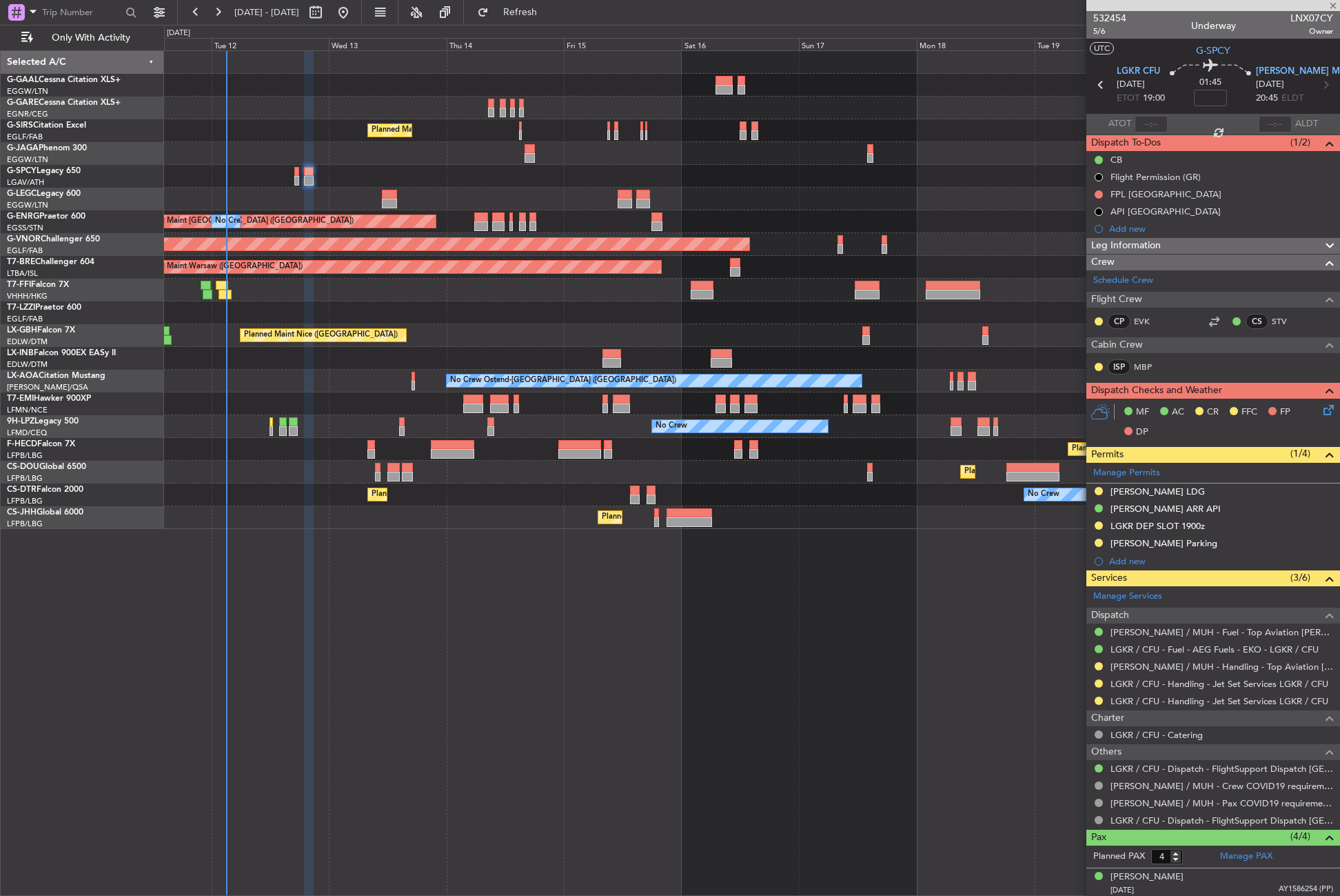
type input "+00:15"
type input "11:32"
type input "15:53"
type input "3"
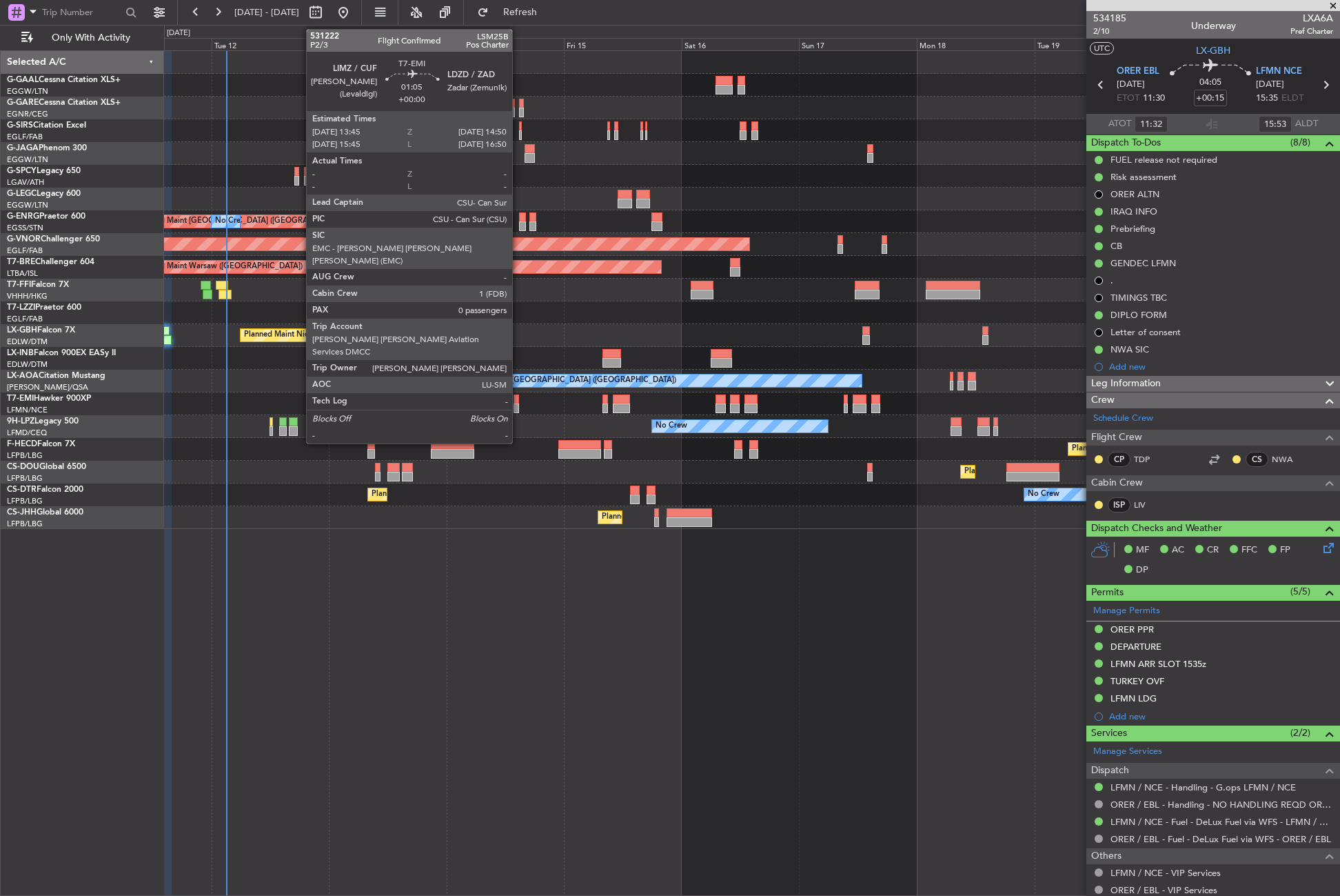
click at [518, 399] on div at bounding box center [516, 399] width 6 height 10
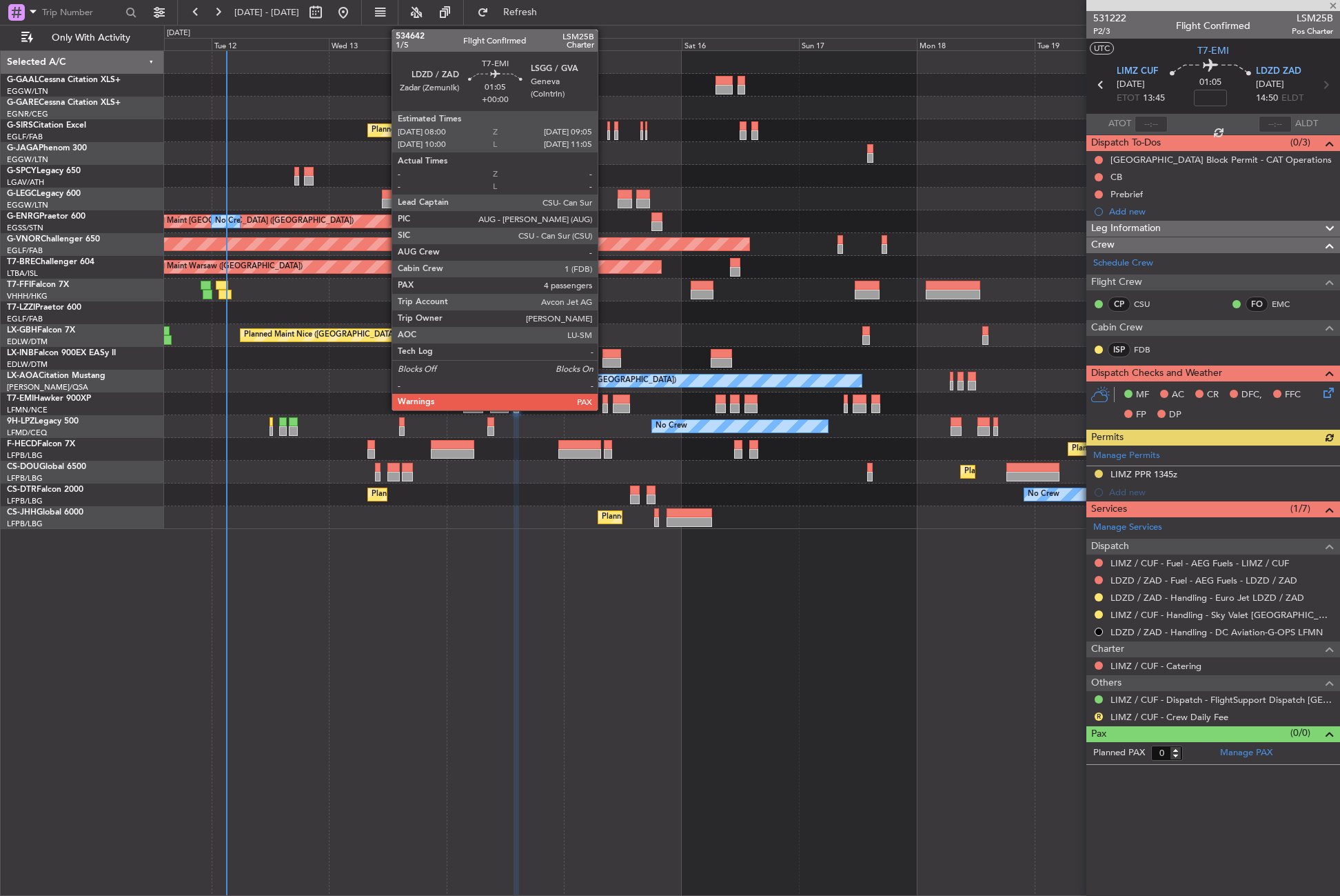
click at [604, 404] on div at bounding box center [605, 408] width 6 height 10
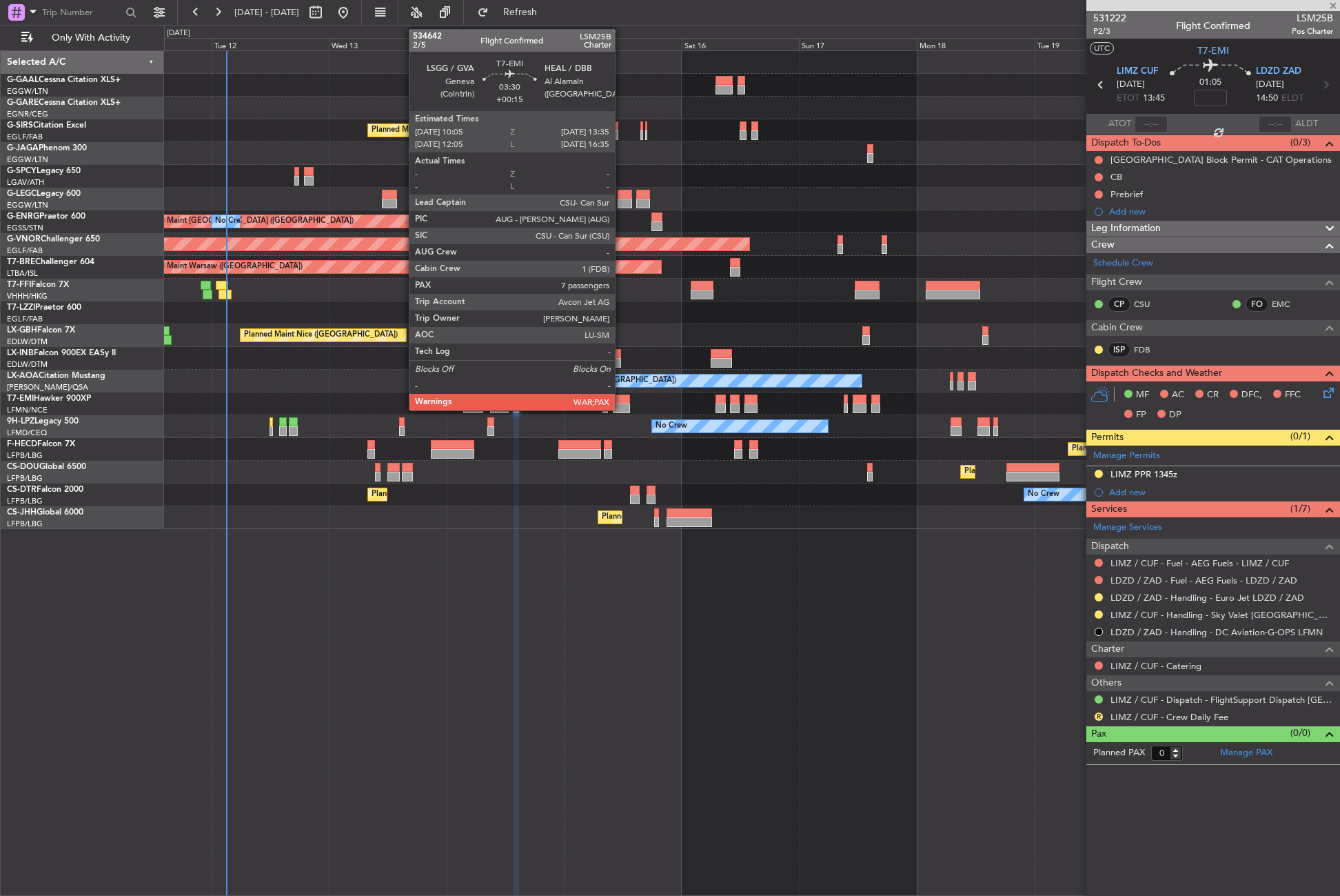
type input "4"
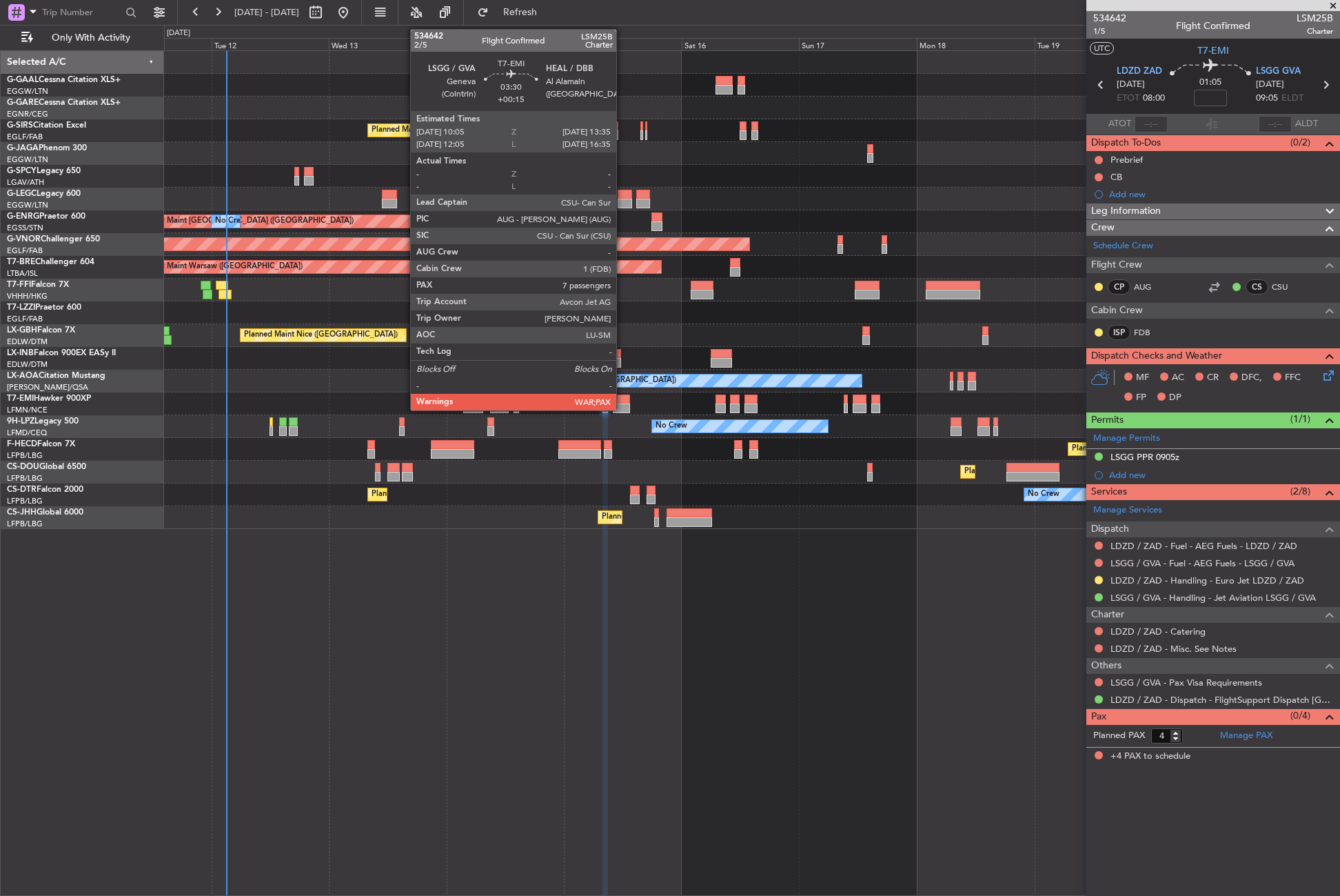
click at [622, 408] on div at bounding box center [621, 408] width 17 height 10
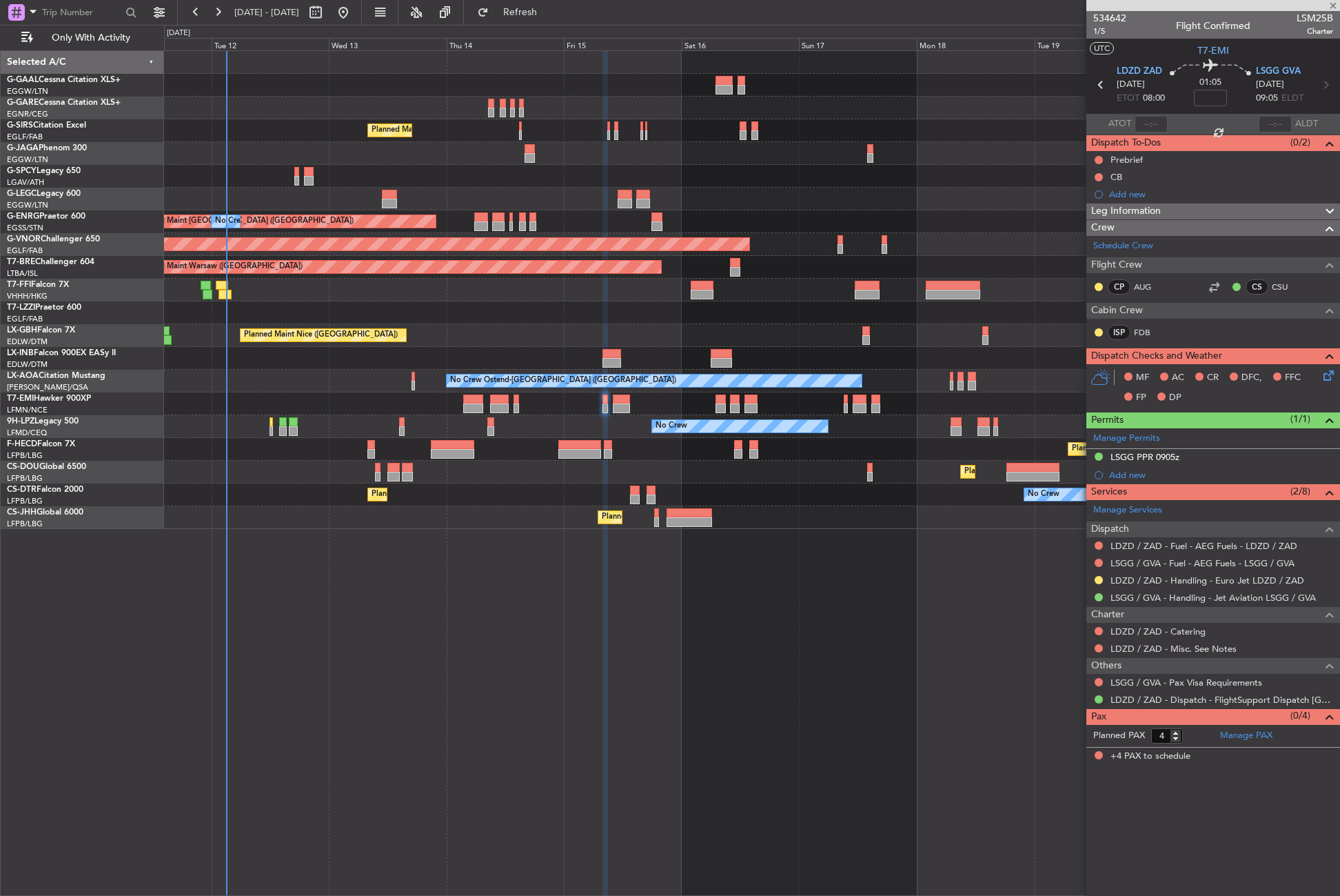
type input "+00:15"
type input "7"
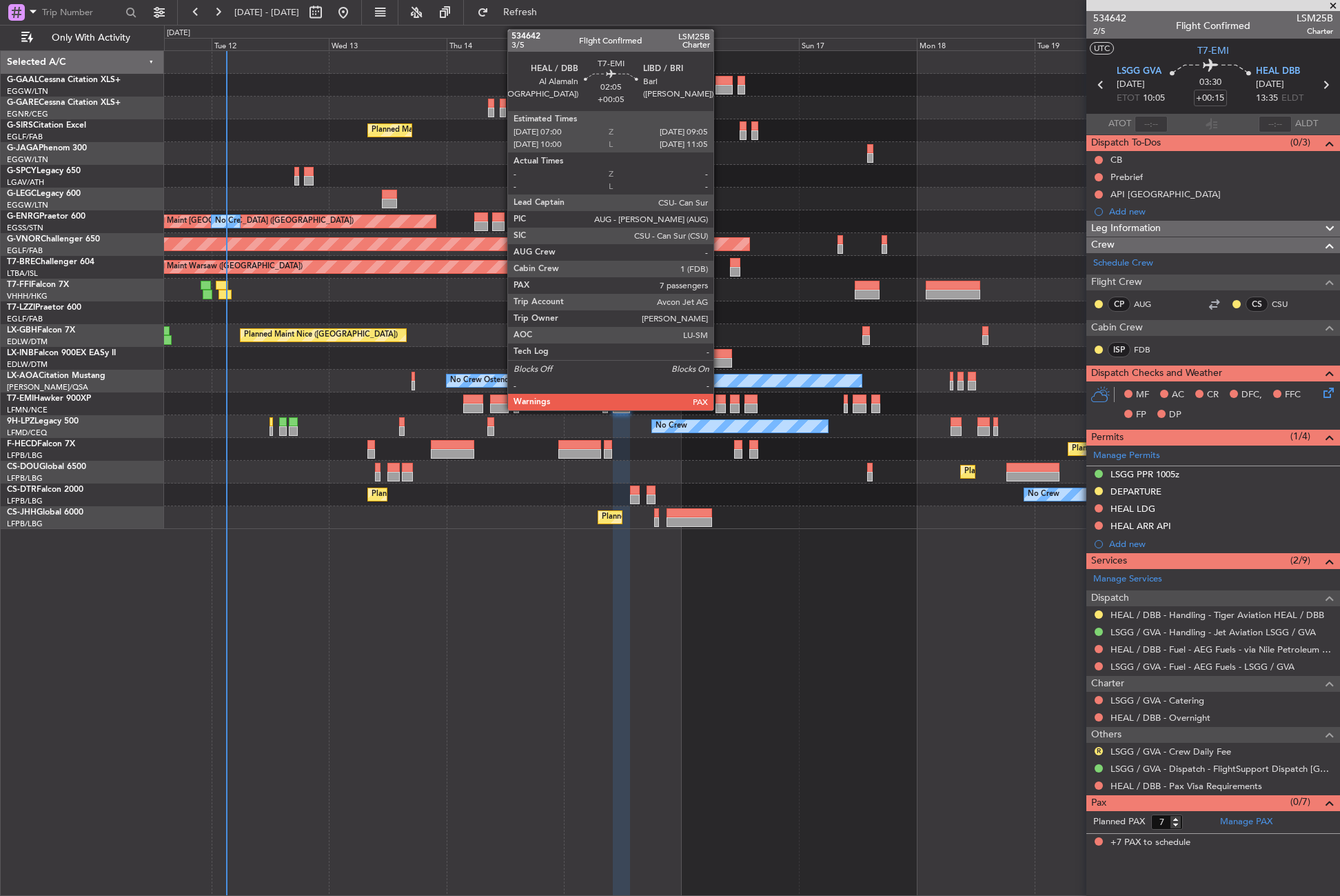
click at [720, 405] on div at bounding box center [721, 408] width 11 height 10
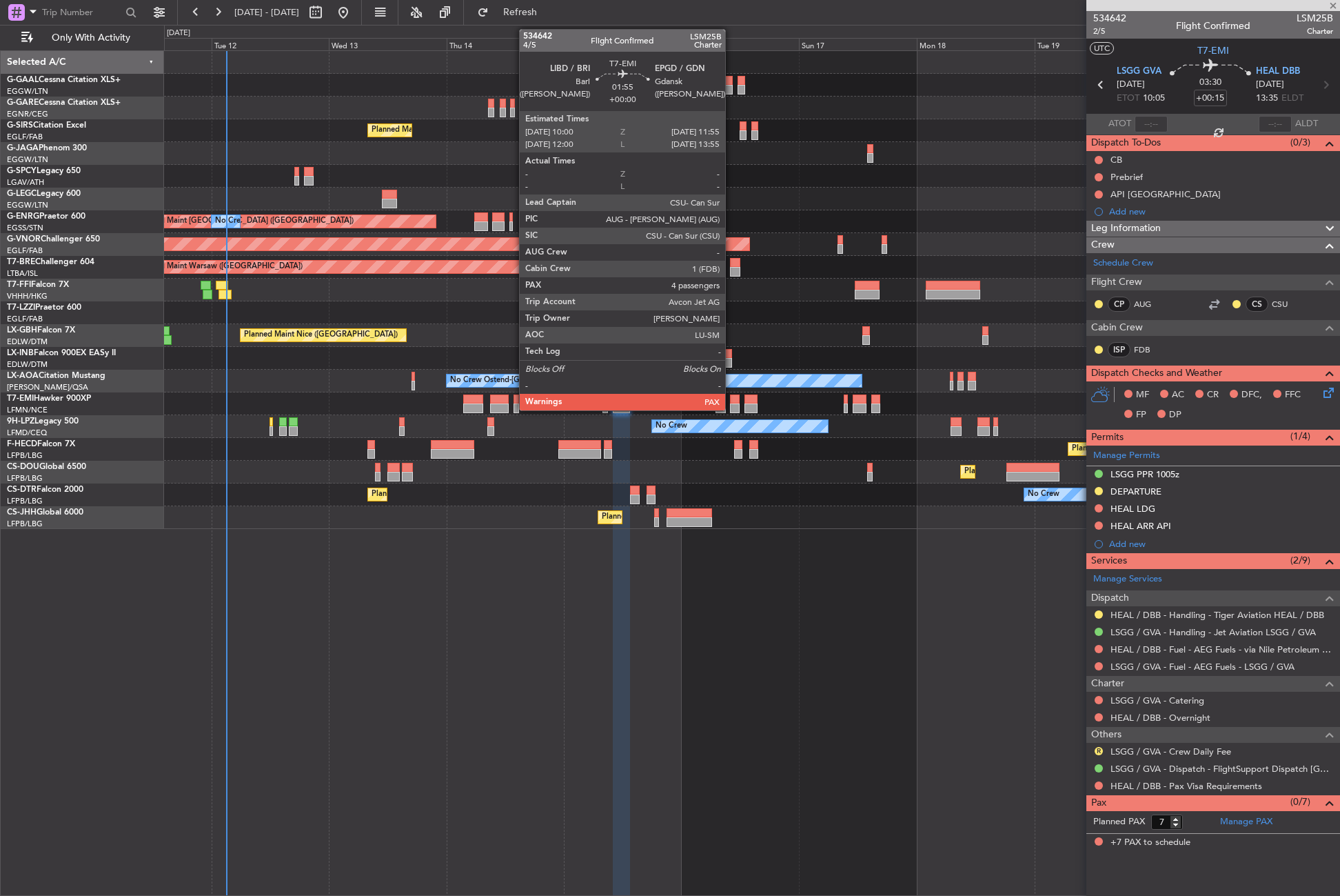
type input "+00:05"
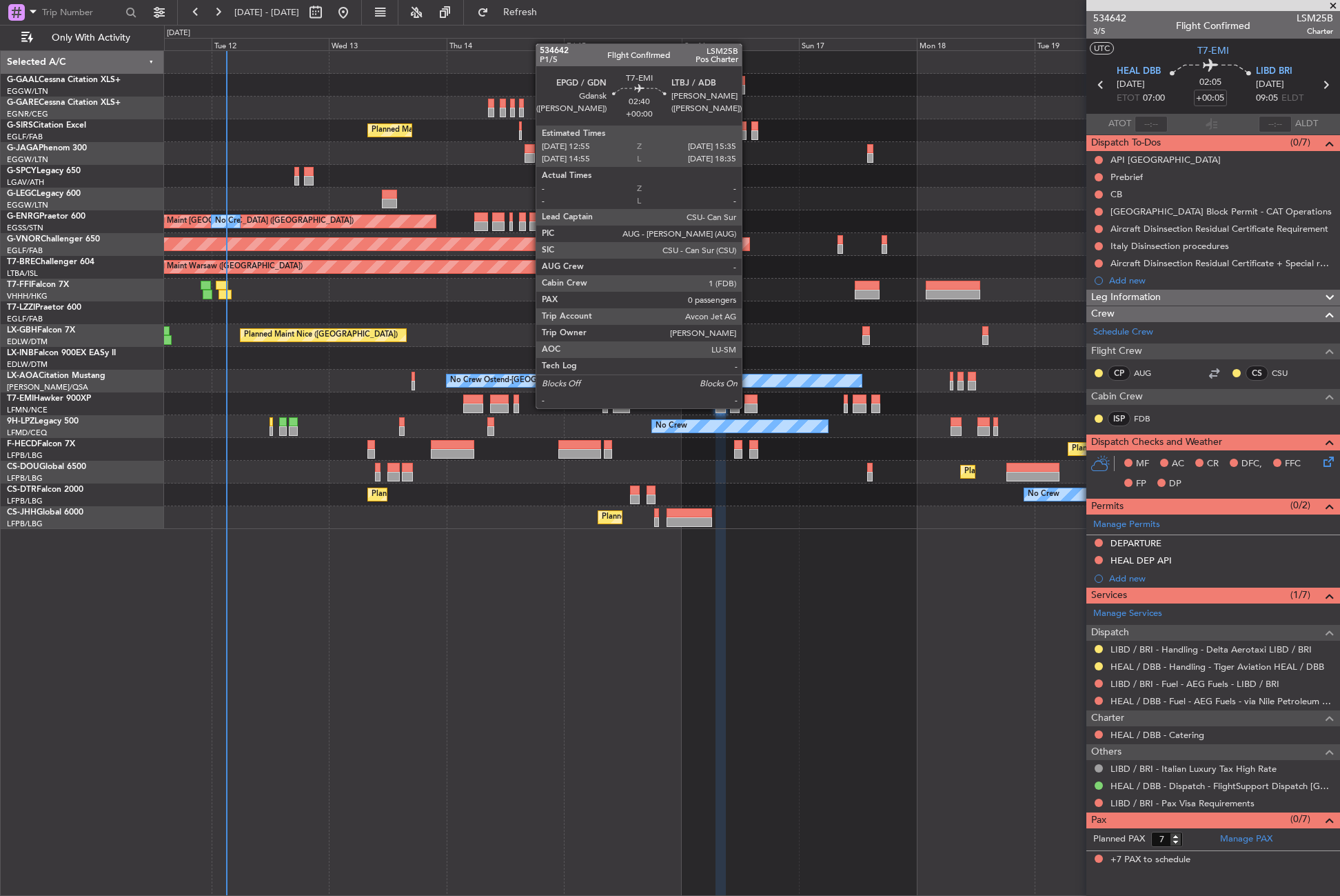
click at [749, 407] on div at bounding box center [751, 408] width 13 height 10
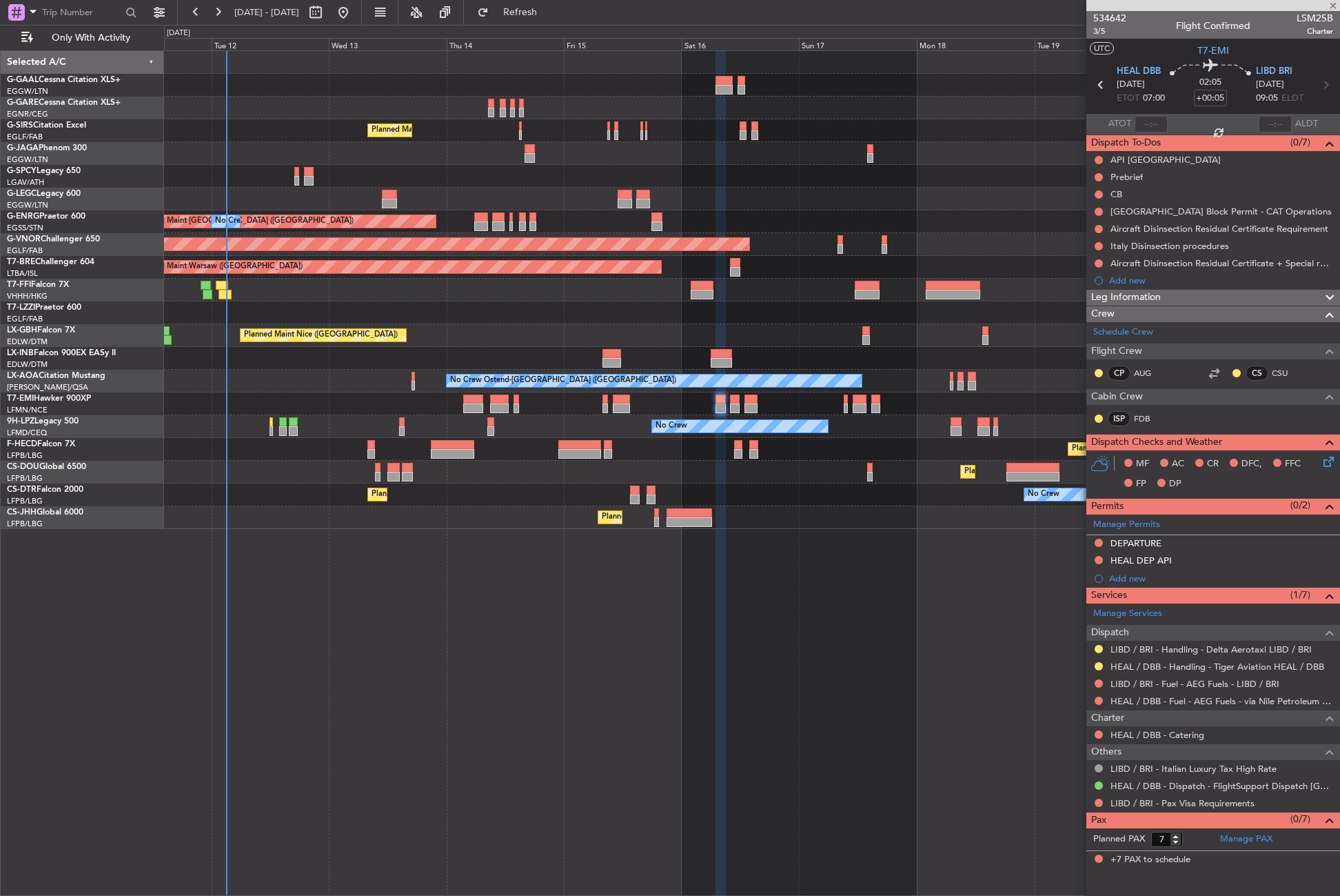
type input "0"
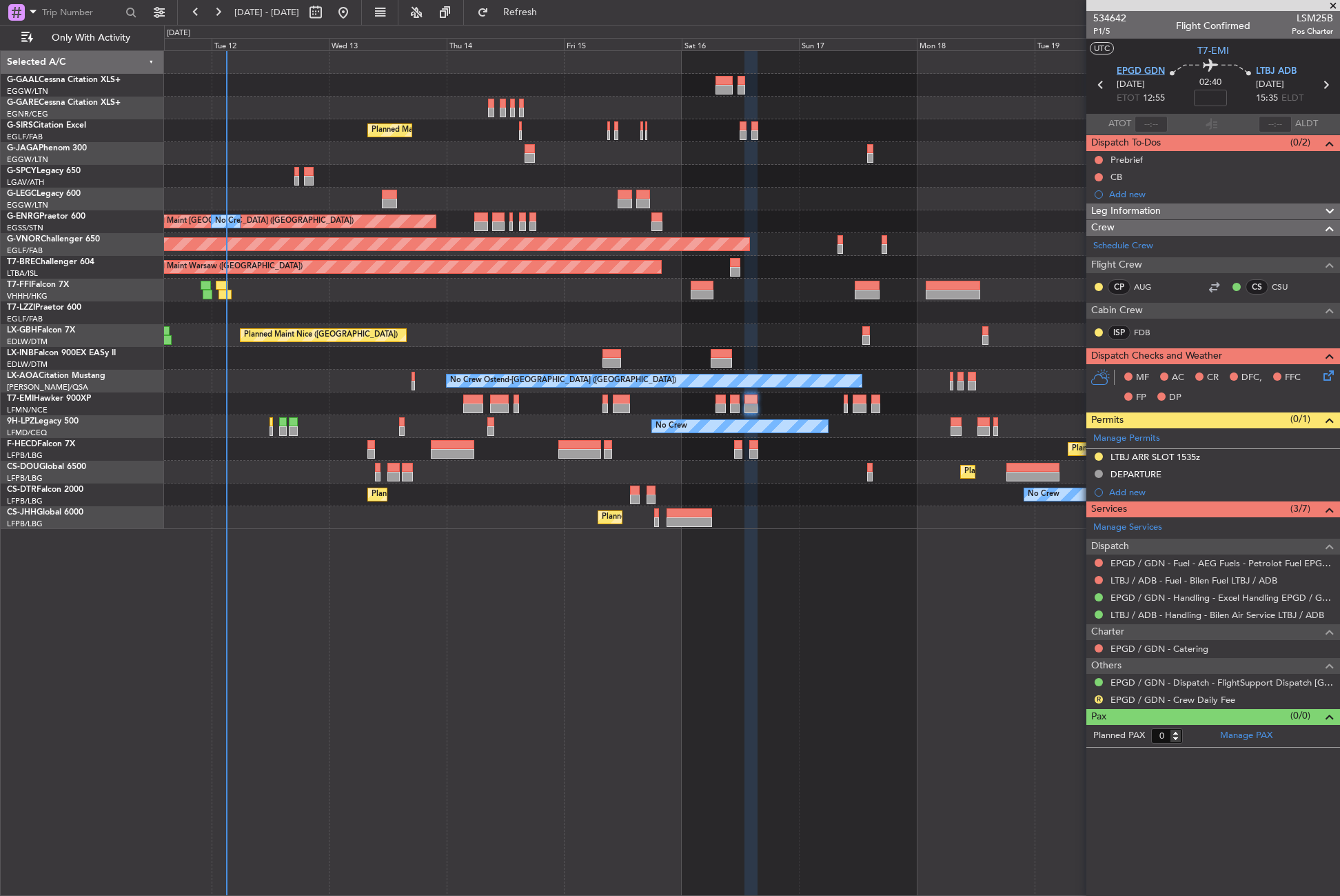
click at [1125, 71] on span "EPGD GDN" at bounding box center [1141, 71] width 48 height 13
click at [1120, 442] on link "Manage Permits" at bounding box center [1126, 438] width 66 height 13
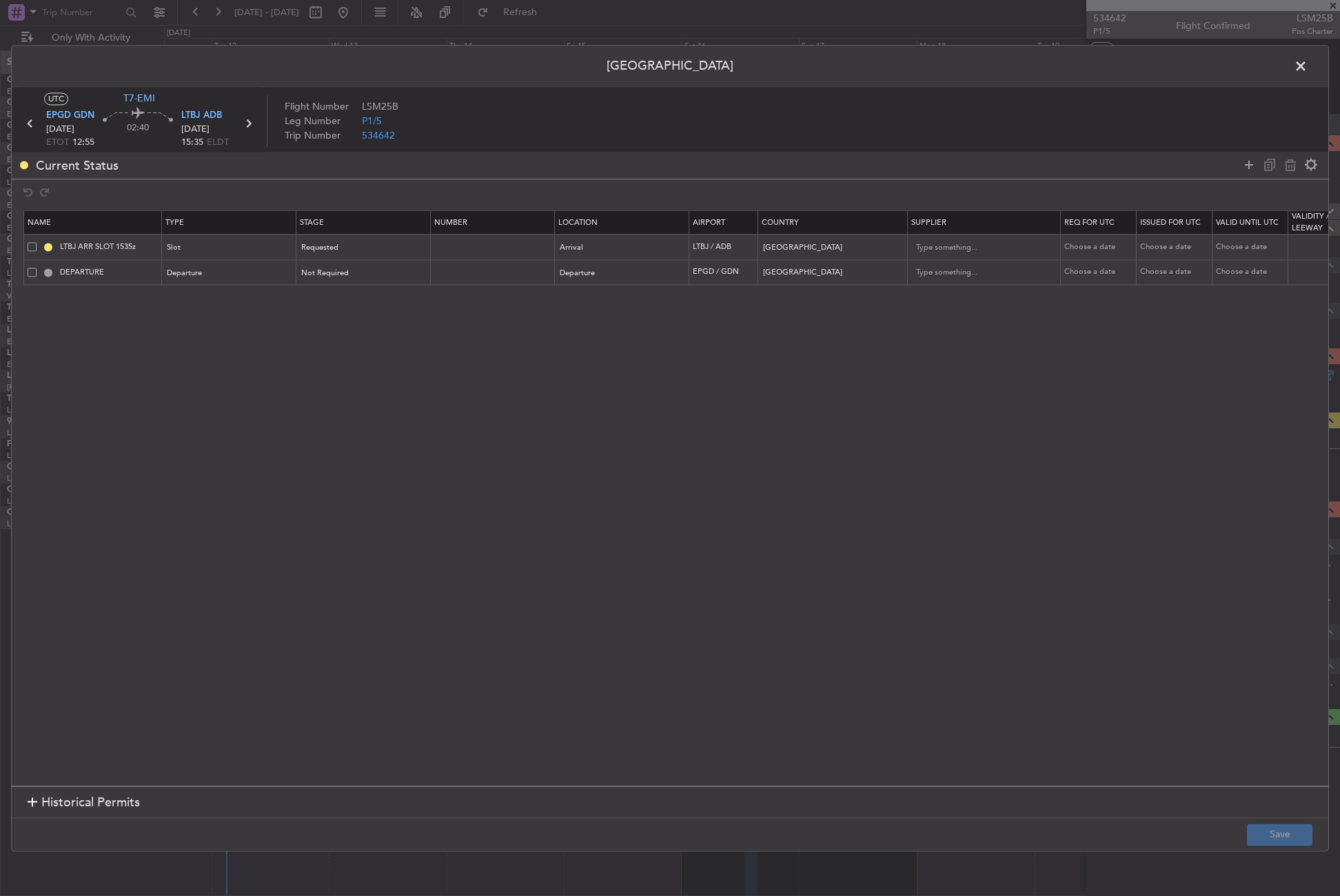
click at [35, 270] on span at bounding box center [32, 272] width 9 height 9
click at [38, 268] on input "checkbox" at bounding box center [38, 268] width 0 height 0
click at [1289, 164] on icon at bounding box center [1290, 164] width 16 height 16
click at [1303, 840] on button "Save" at bounding box center [1280, 834] width 66 height 22
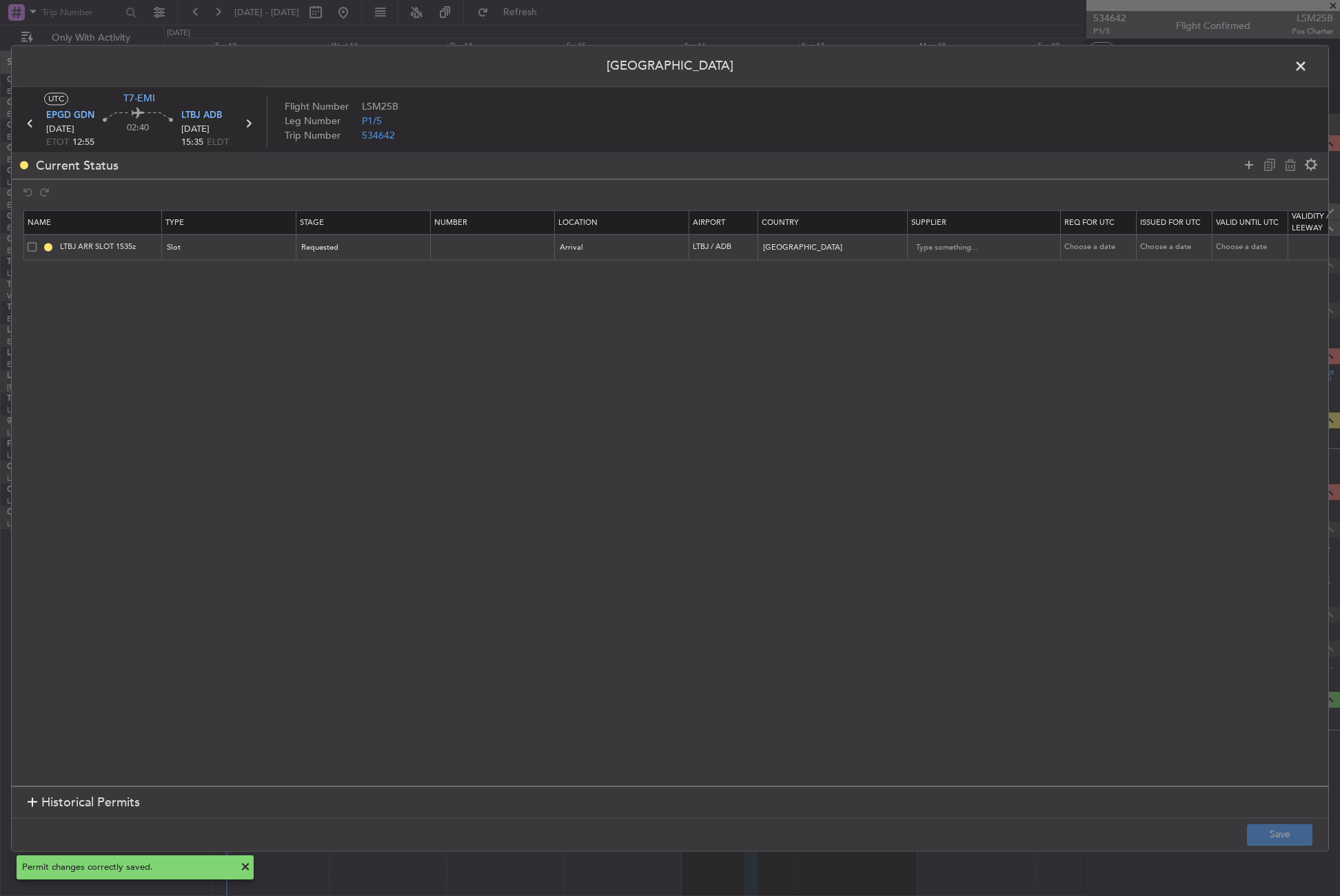
click at [1308, 66] on span at bounding box center [1308, 69] width 0 height 28
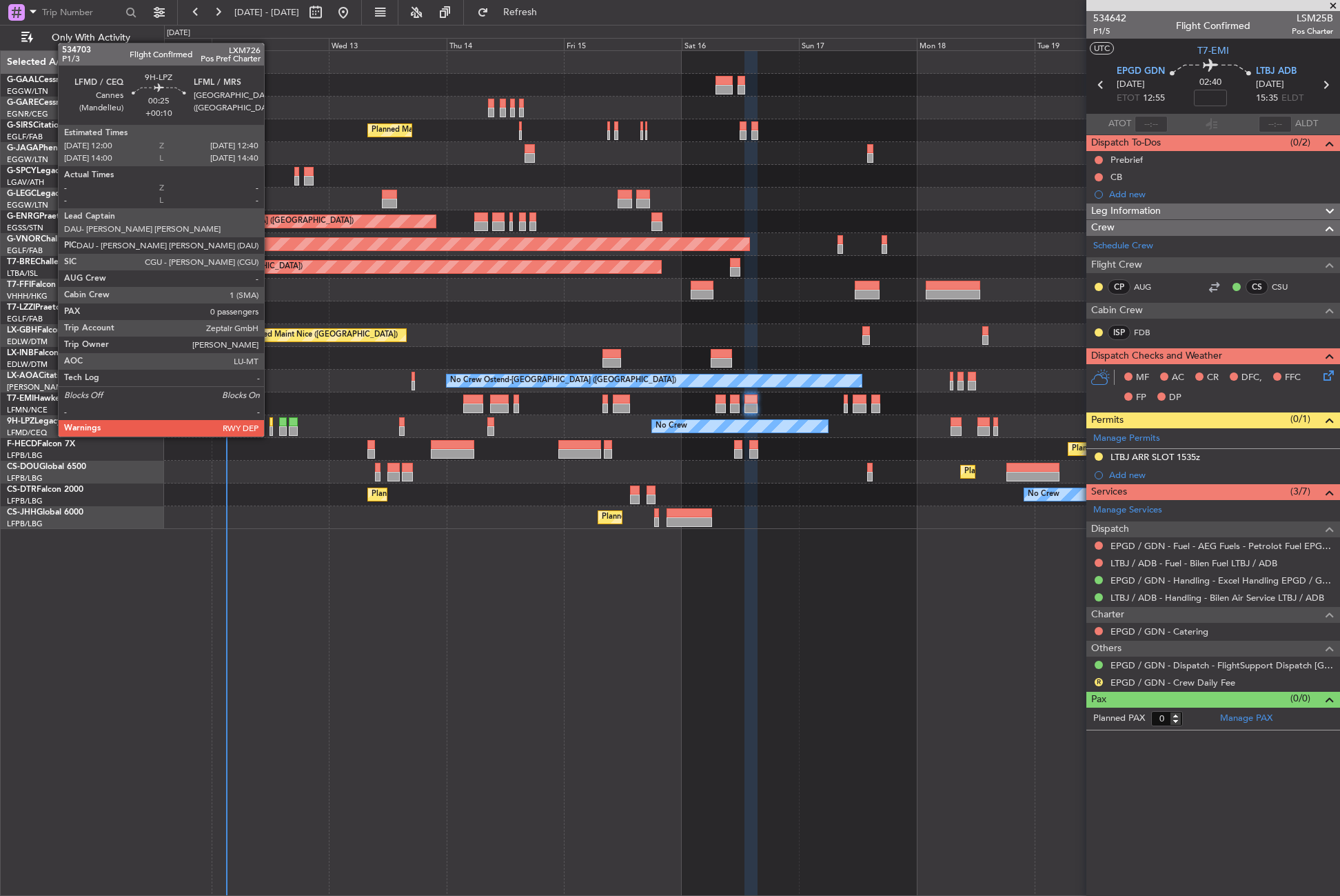
click at [271, 423] on div at bounding box center [272, 422] width 4 height 10
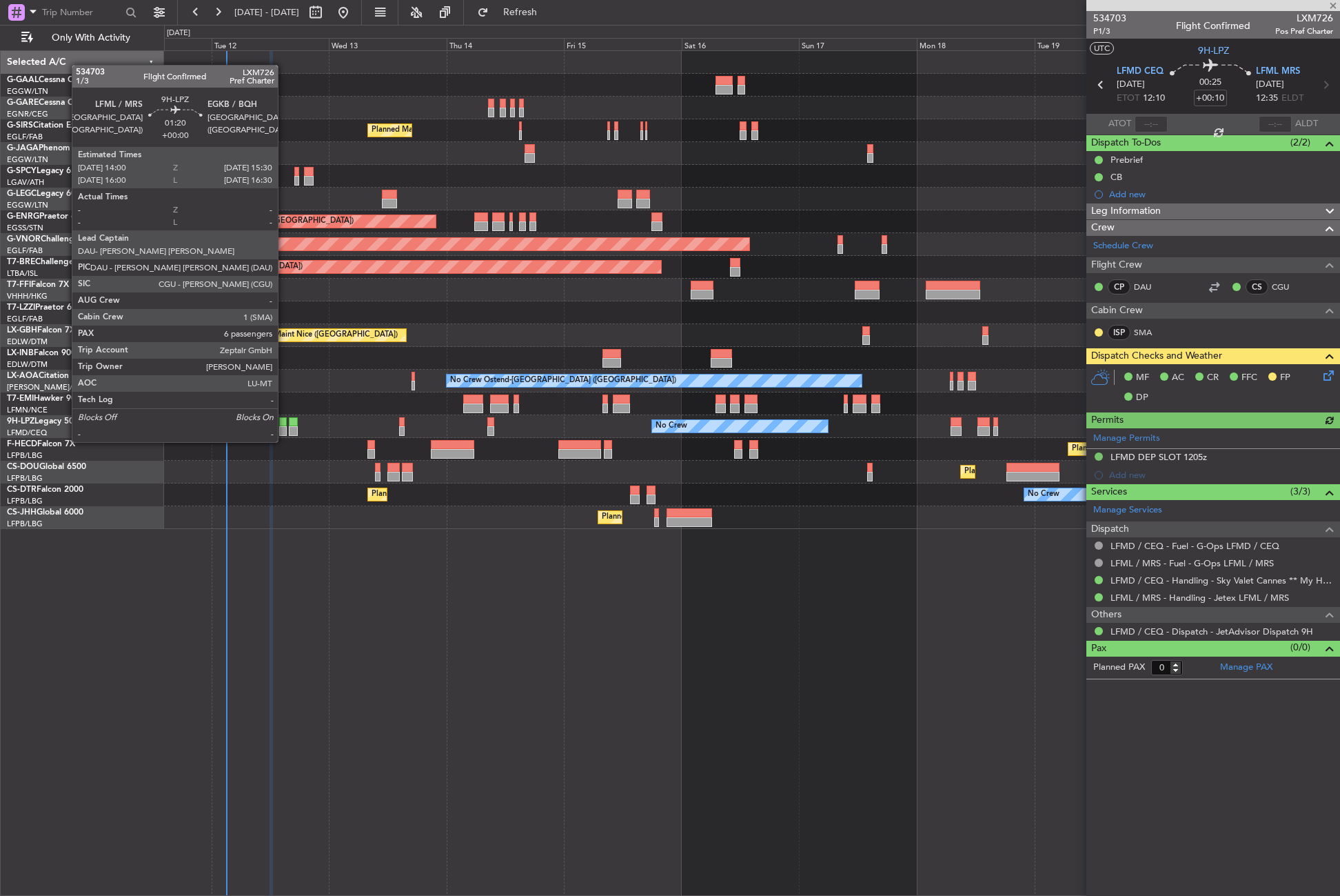
click at [284, 428] on div at bounding box center [283, 431] width 8 height 10
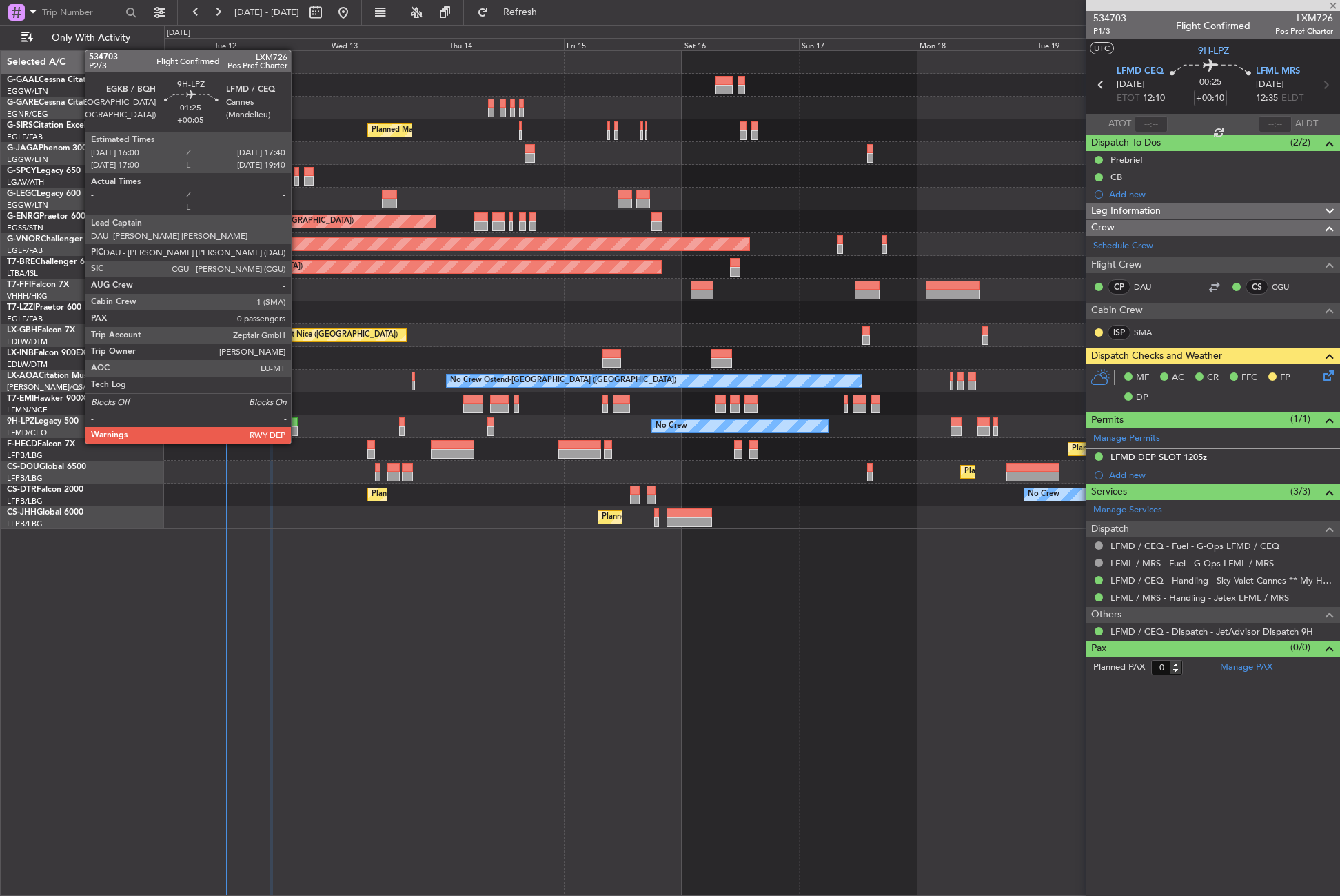
click at [297, 430] on div at bounding box center [293, 431] width 9 height 10
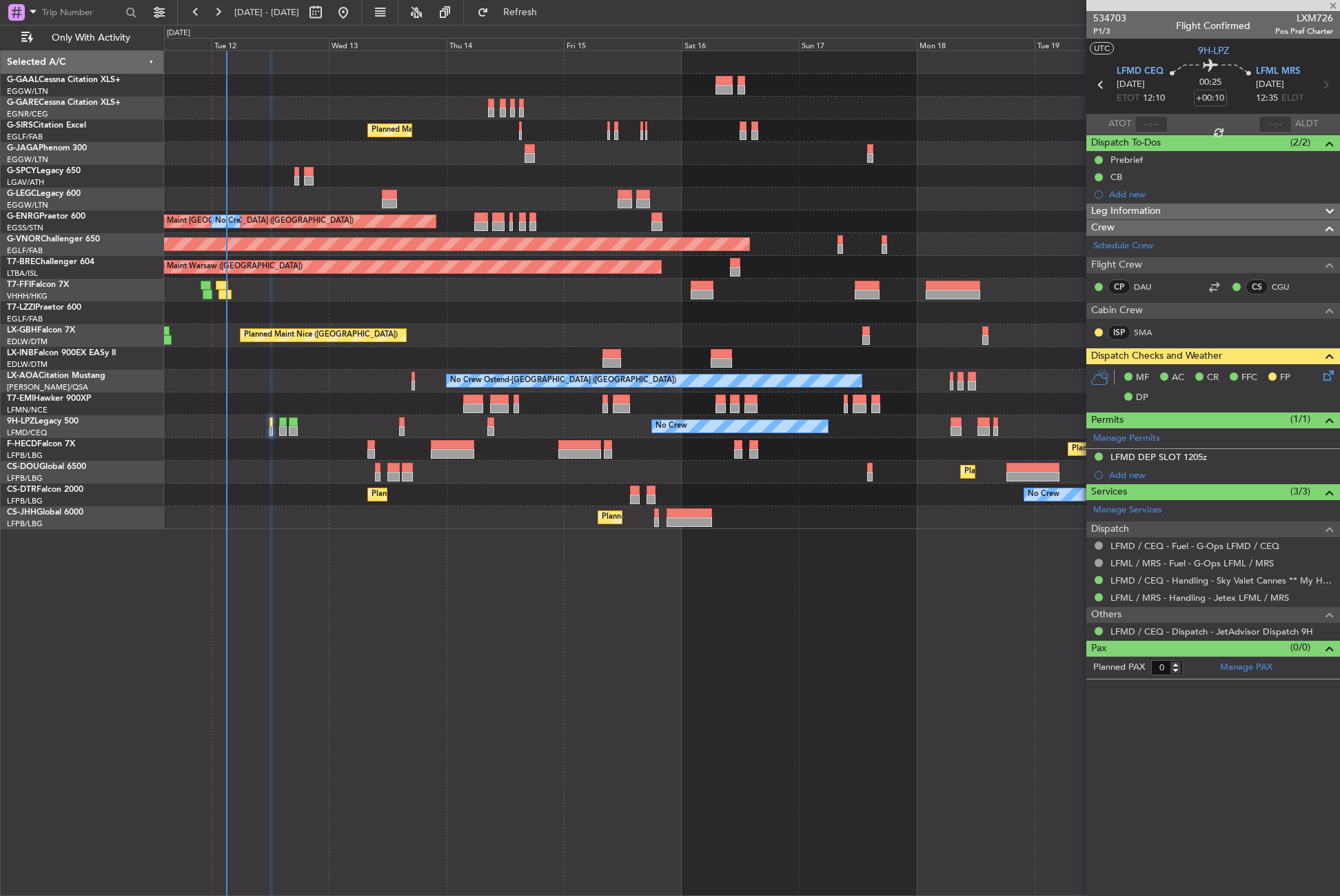
type input "+00:05"
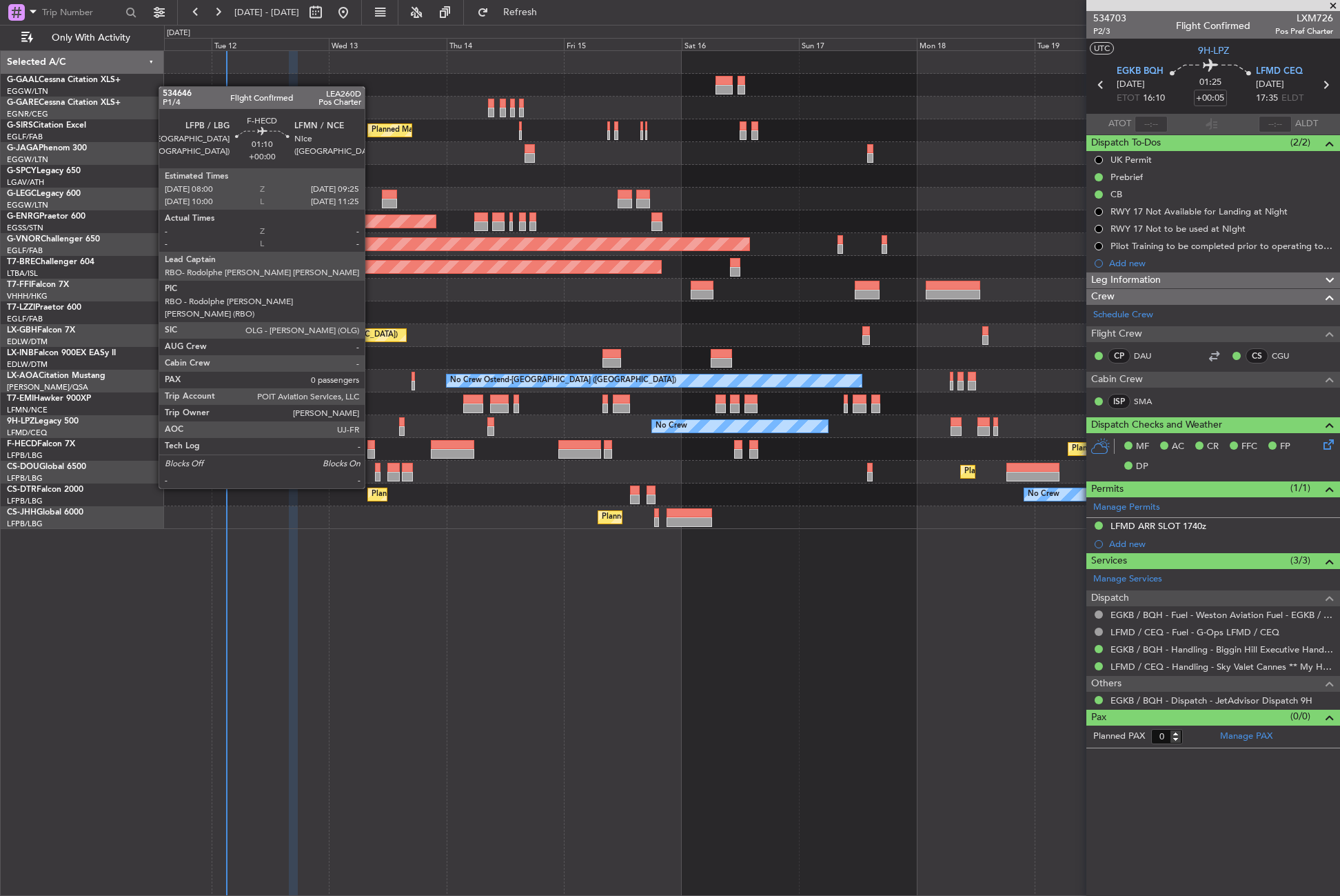
click at [371, 450] on div at bounding box center [371, 454] width 8 height 10
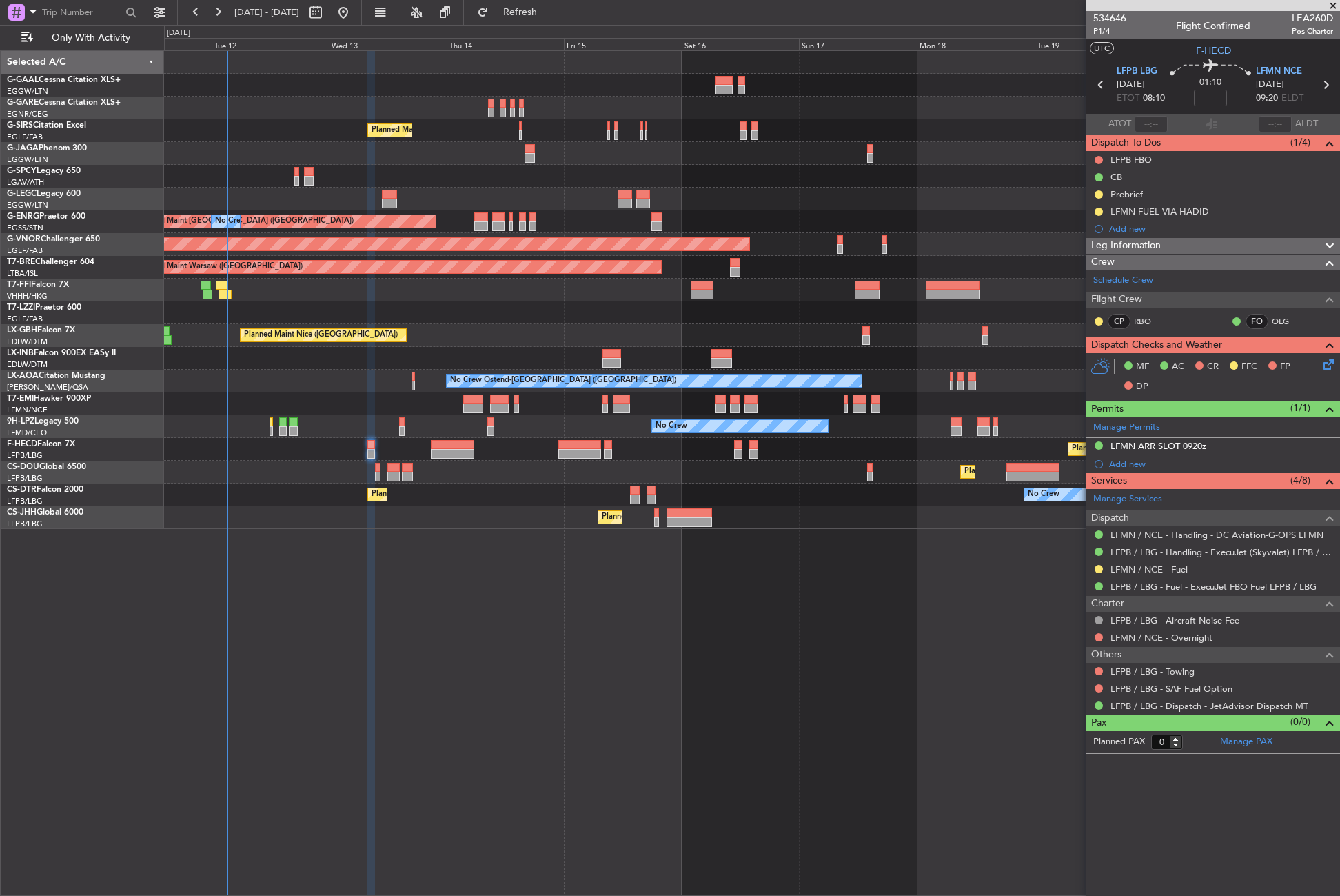
click at [683, 675] on div "No Crew Planned Maint [GEOGRAPHIC_DATA] ([GEOGRAPHIC_DATA]) A/C Unavailable [GE…" at bounding box center [751, 472] width 1176 height 845
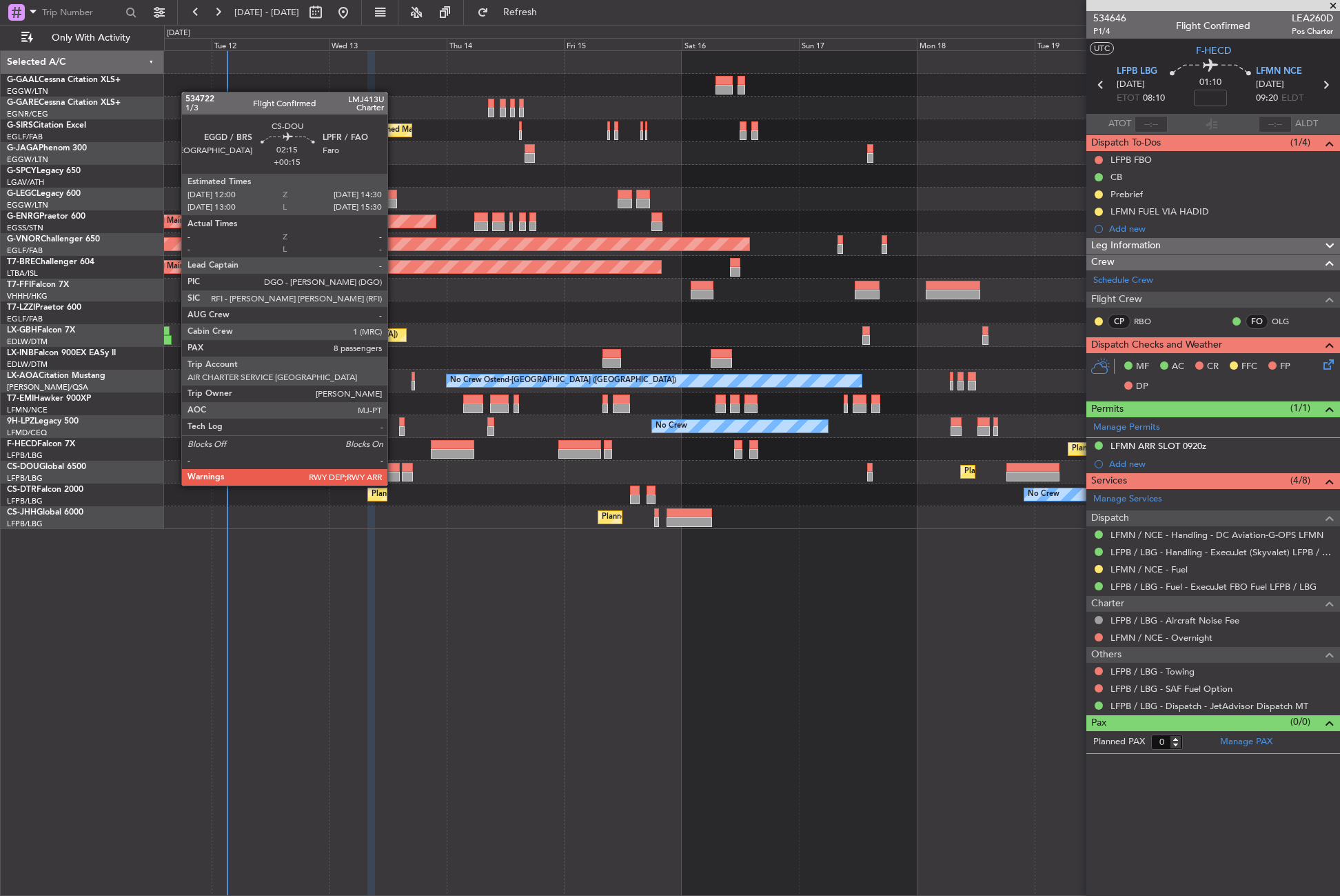
click at [394, 472] on div at bounding box center [393, 477] width 13 height 10
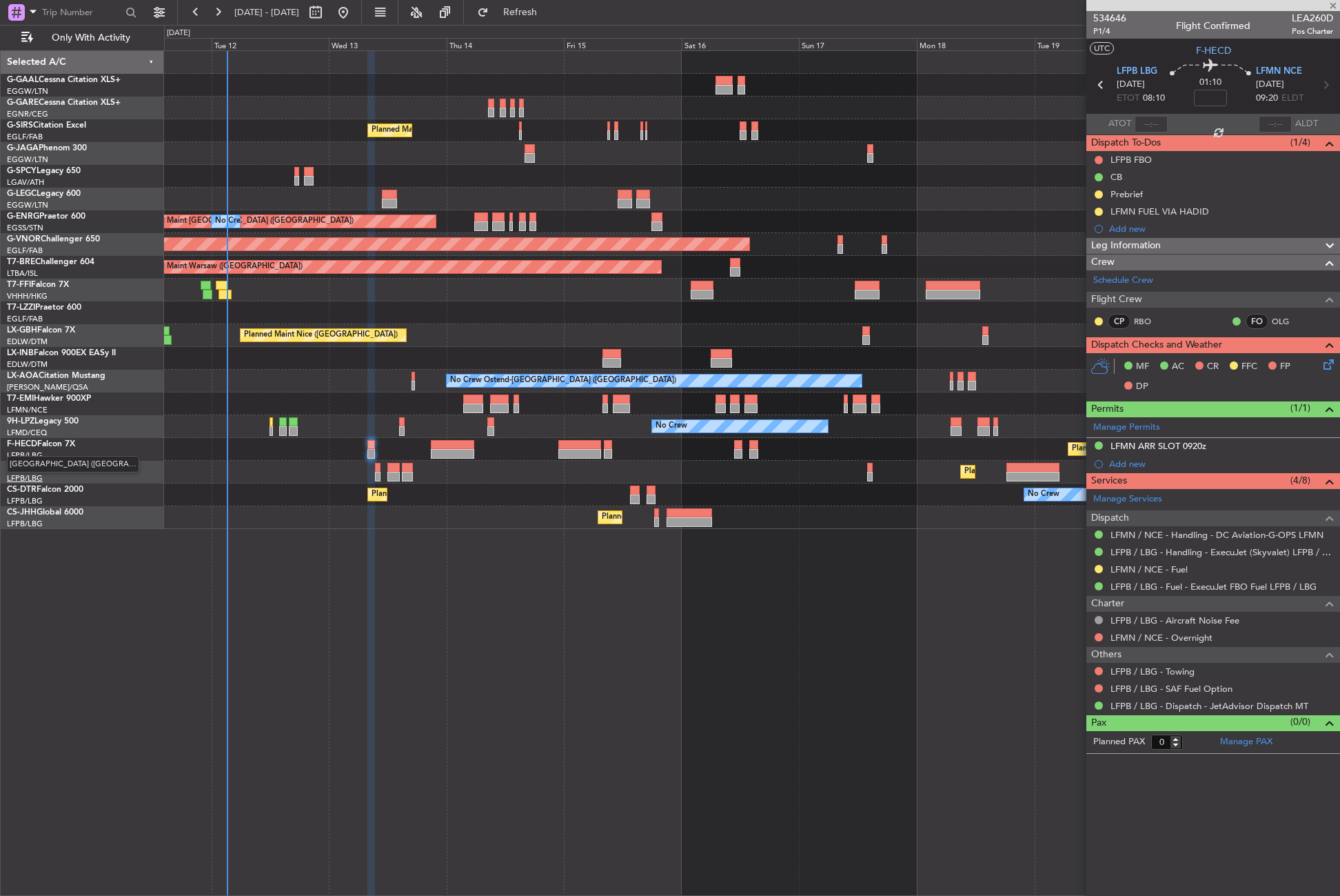
type input "+00:15"
type input "8"
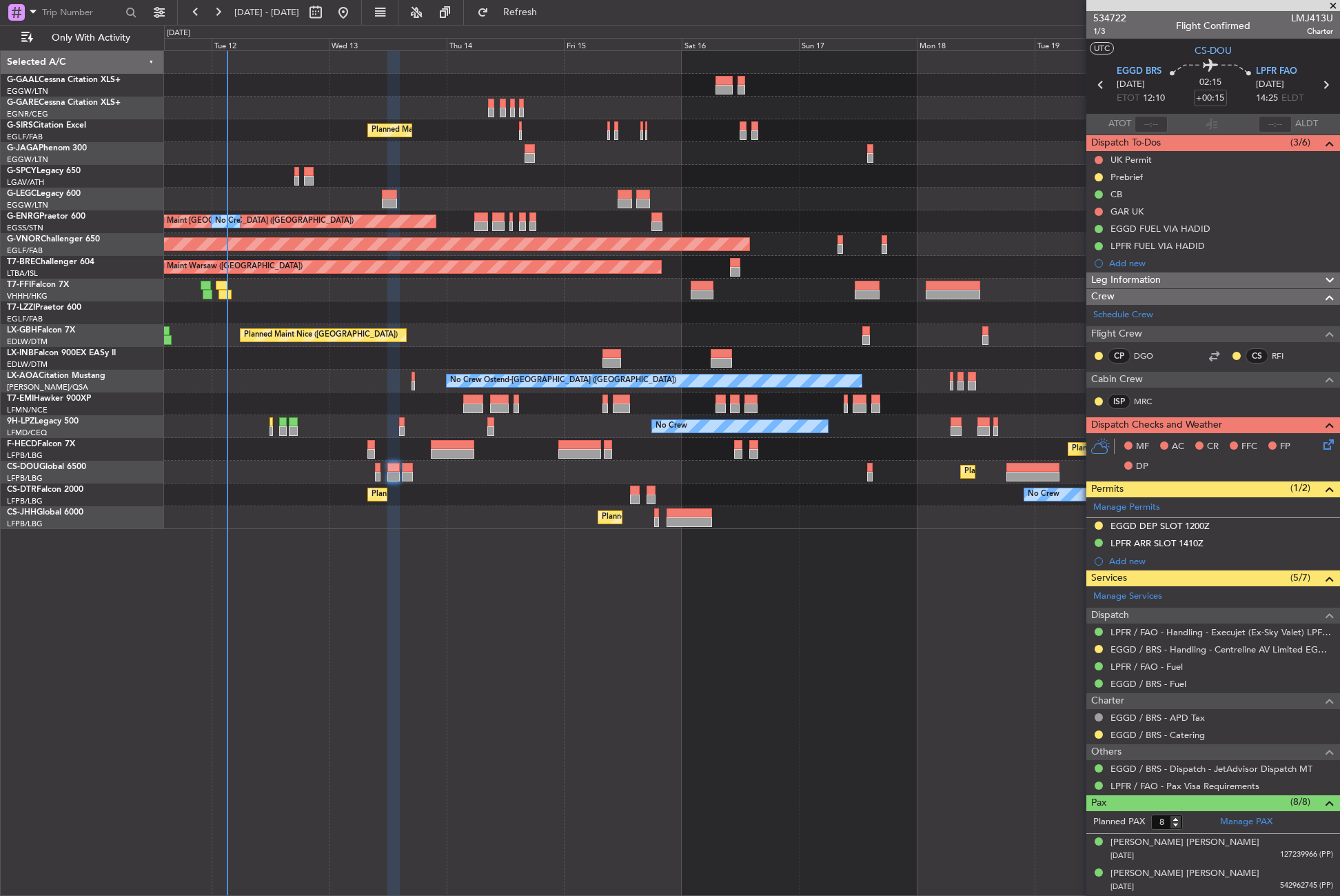
click at [464, 597] on div "No Crew Planned Maint [GEOGRAPHIC_DATA] ([GEOGRAPHIC_DATA]) A/C Unavailable [GE…" at bounding box center [751, 472] width 1176 height 845
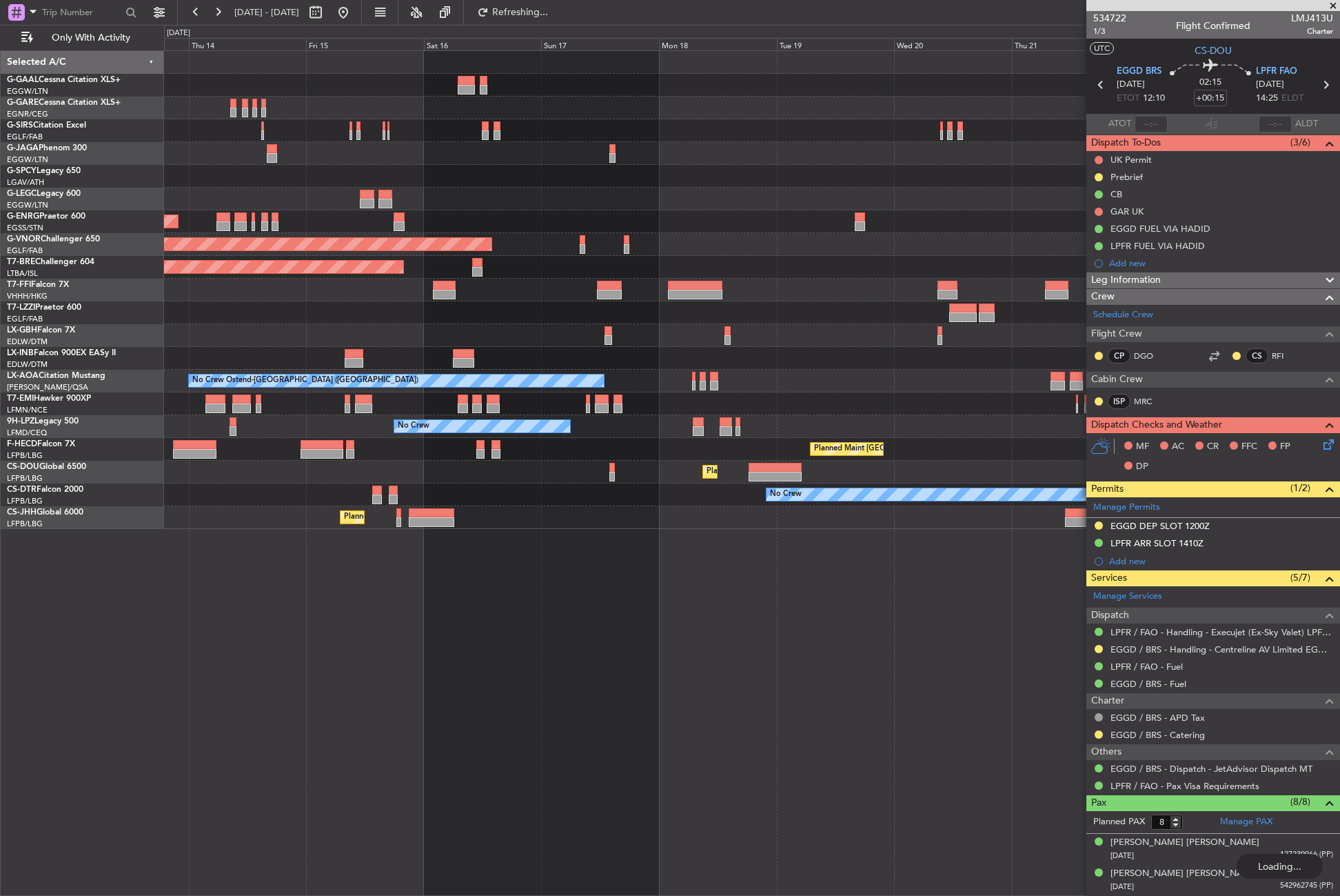
click at [276, 525] on div "Planned Maint [GEOGRAPHIC_DATA] ([GEOGRAPHIC_DATA]) A/C Unavailable [GEOGRAPHIC…" at bounding box center [751, 472] width 1176 height 845
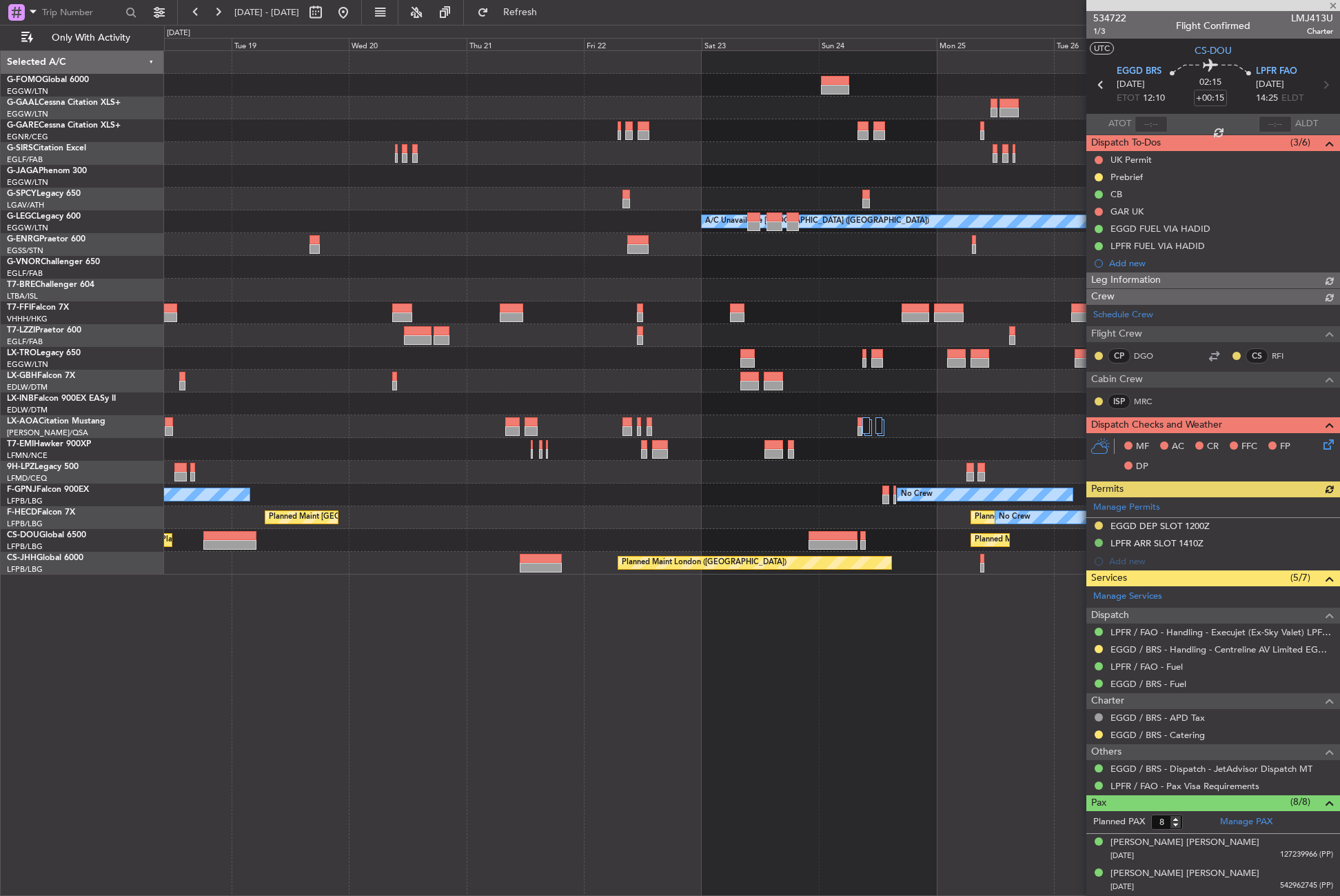
click at [416, 672] on div "Planned Maint Dusseldorf A/C Unavailable [GEOGRAPHIC_DATA] ([GEOGRAPHIC_DATA]) …" at bounding box center [751, 472] width 1176 height 845
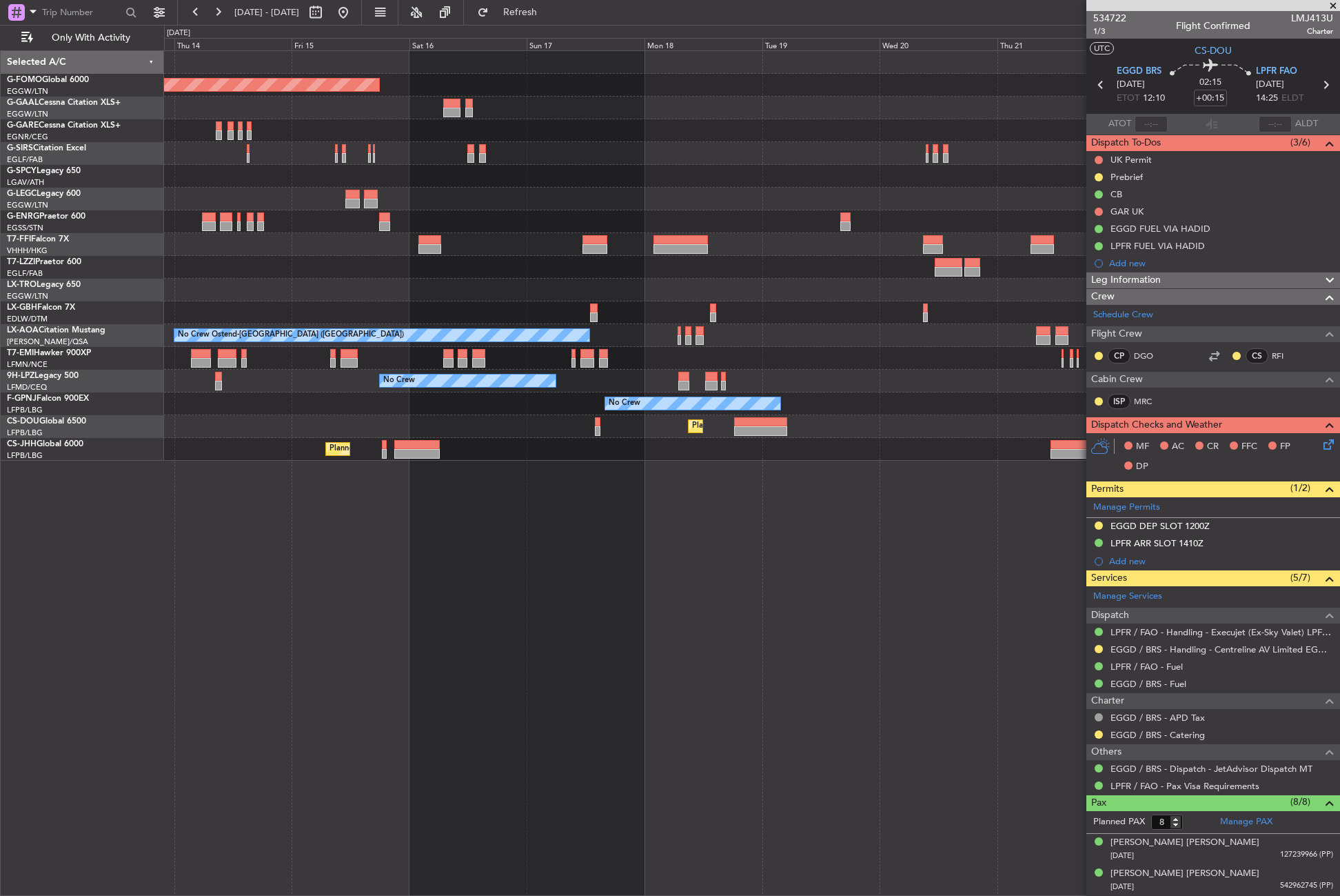
click at [983, 529] on div "Planned Maint Windsor Locks ([PERSON_NAME] Intl) Planned [GEOGRAPHIC_DATA] Plan…" at bounding box center [751, 472] width 1176 height 845
click at [1007, 528] on div "Planned Maint Windsor Locks ([PERSON_NAME] Intl) Planned [GEOGRAPHIC_DATA] Plan…" at bounding box center [751, 472] width 1176 height 845
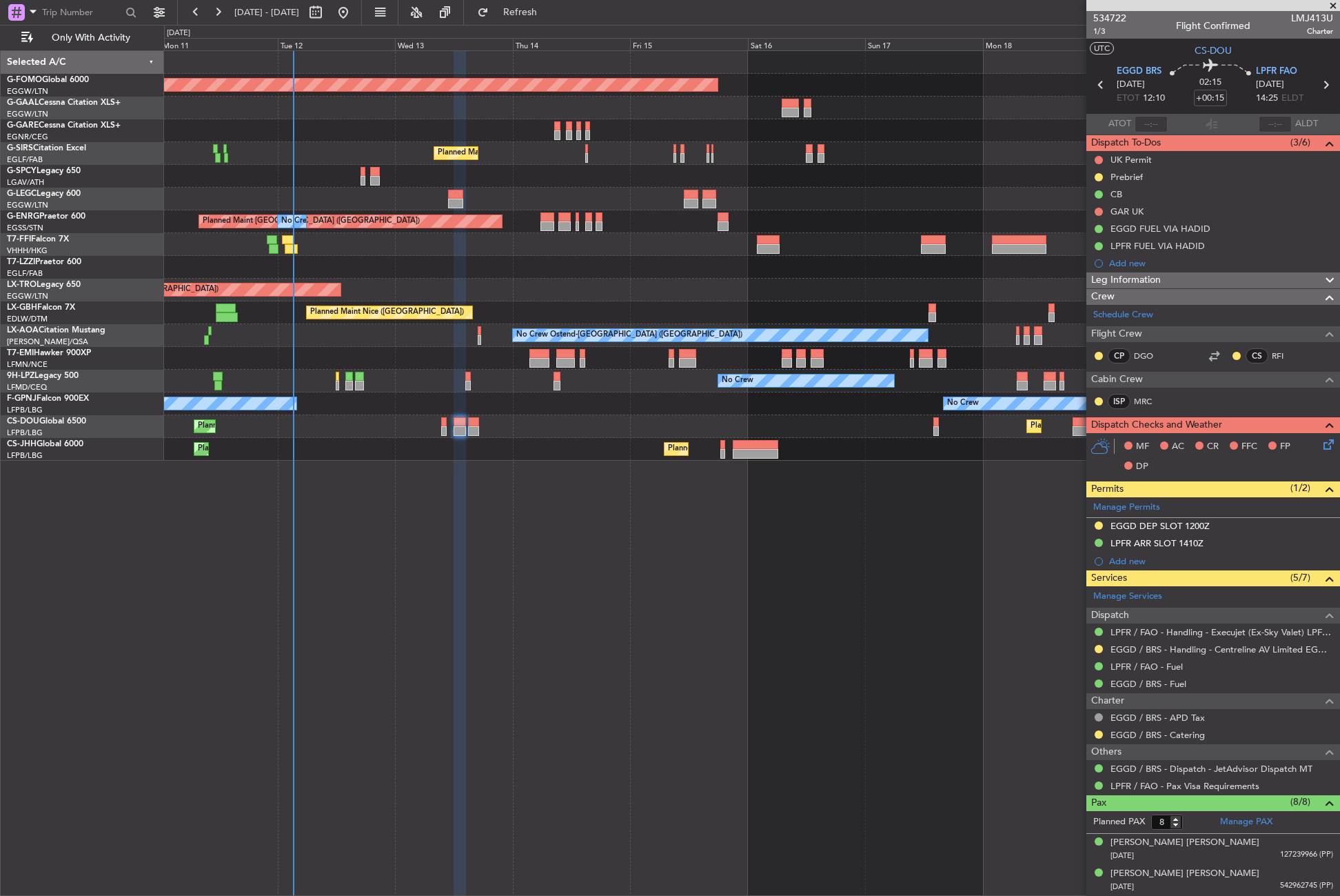
click at [763, 549] on div "Planned Maint Windsor Locks ([PERSON_NAME] Intl) No Crew Planned Maint [GEOGRAP…" at bounding box center [751, 472] width 1176 height 845
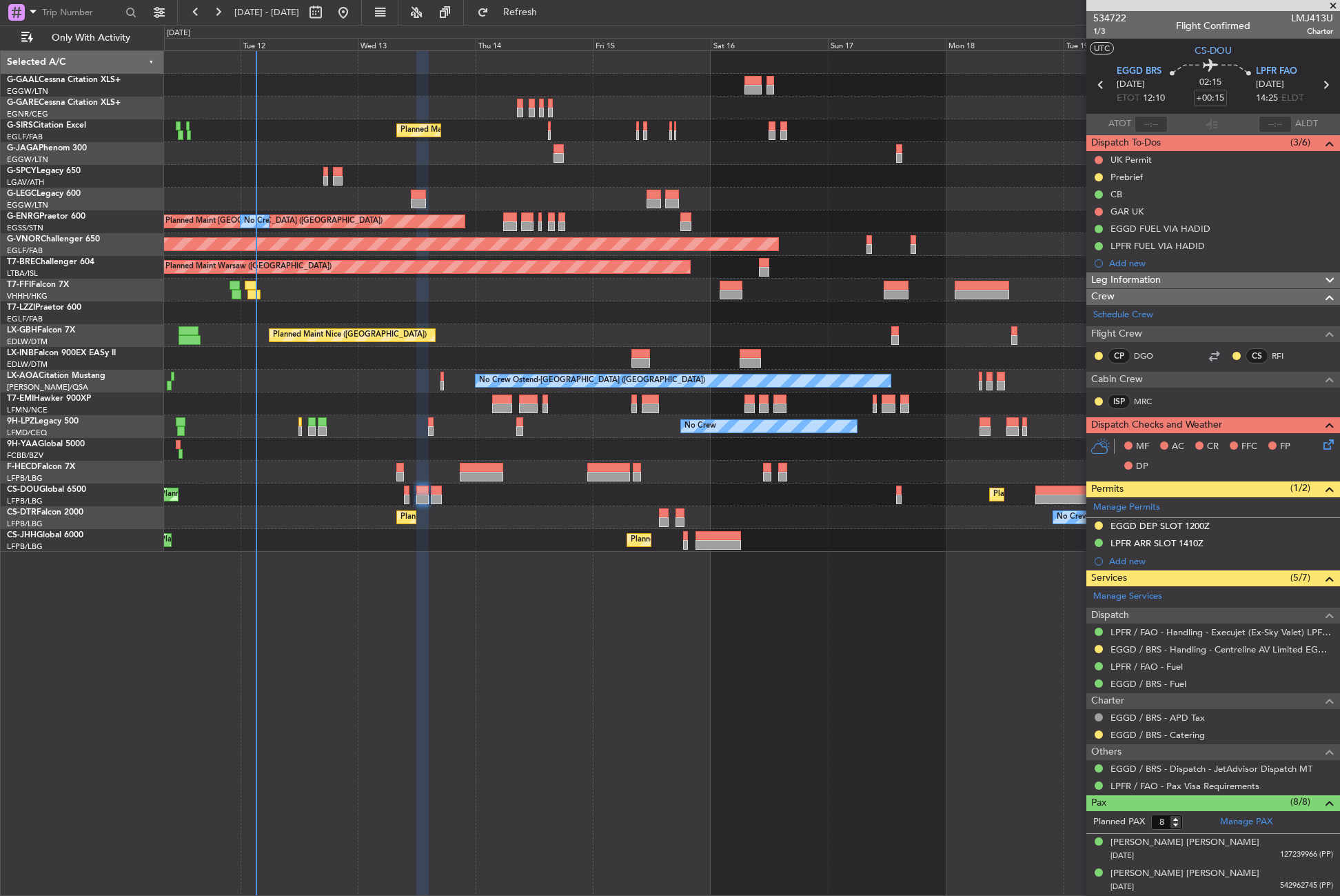
click at [578, 657] on div "No Crew Planned Maint [GEOGRAPHIC_DATA] ([GEOGRAPHIC_DATA]) A/C Unavailable [GE…" at bounding box center [751, 472] width 1176 height 845
click at [244, 678] on div "No Crew Planned Maint [GEOGRAPHIC_DATA] ([GEOGRAPHIC_DATA]) A/C Unavailable [GE…" at bounding box center [751, 472] width 1176 height 845
